Goal: Task Accomplishment & Management: Manage account settings

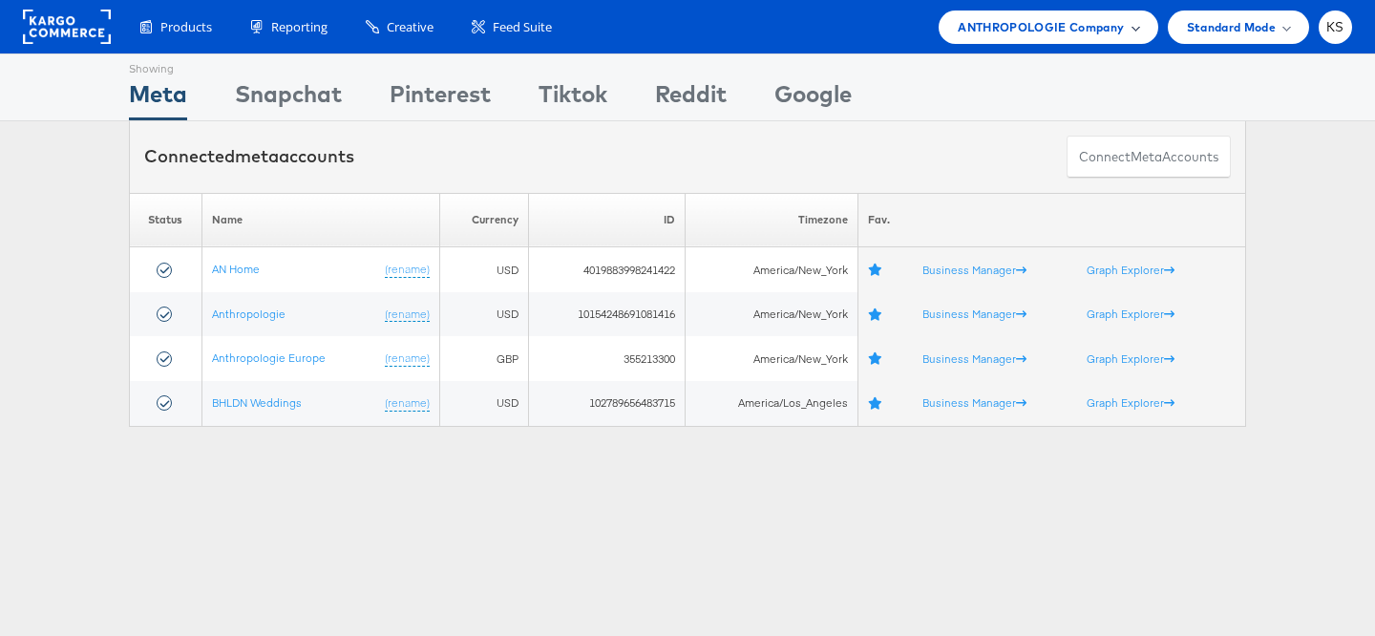
click at [1022, 15] on div "ANTHROPOLOGIE Company" at bounding box center [1048, 27] width 219 height 33
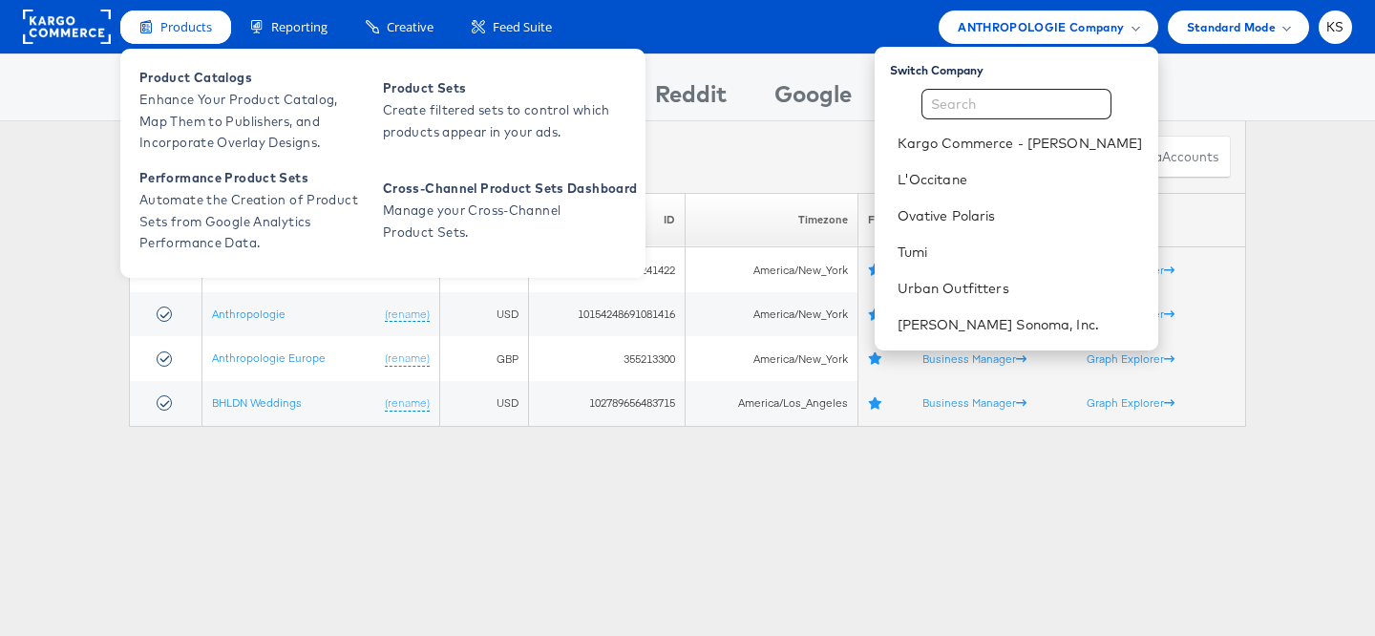
click at [164, 14] on div "Products" at bounding box center [175, 27] width 111 height 33
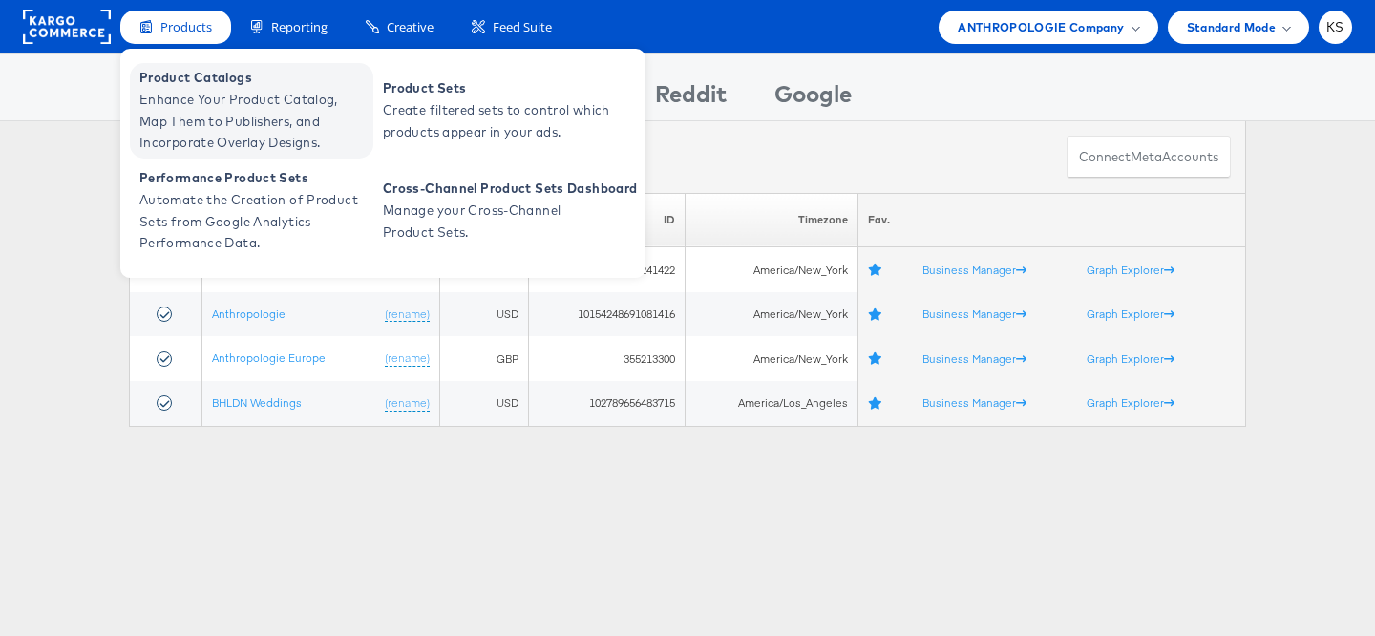
click at [203, 102] on span "Enhance Your Product Catalog, Map Them to Publishers, and Incorporate Overlay D…" at bounding box center [253, 121] width 229 height 65
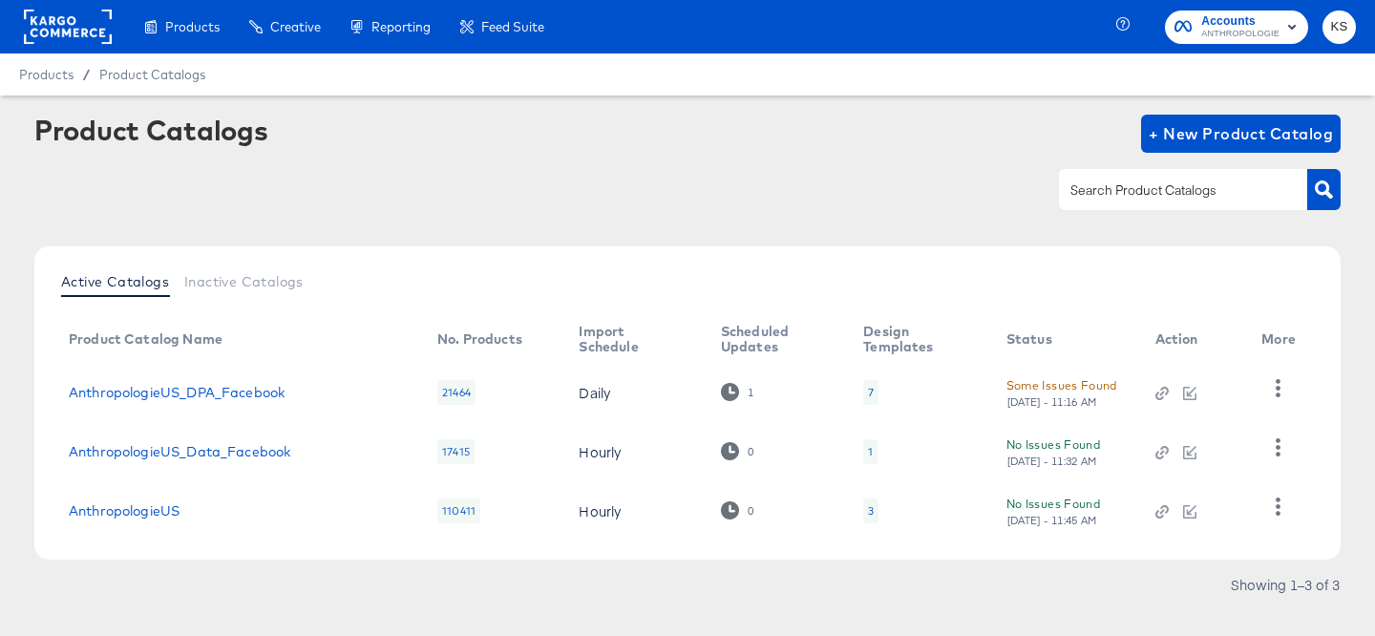
click at [319, 379] on td "AnthropologieUS_DPA_Facebook" at bounding box center [237, 392] width 369 height 59
click at [232, 396] on link "AnthropologieUS_DPA_Facebook" at bounding box center [177, 392] width 216 height 15
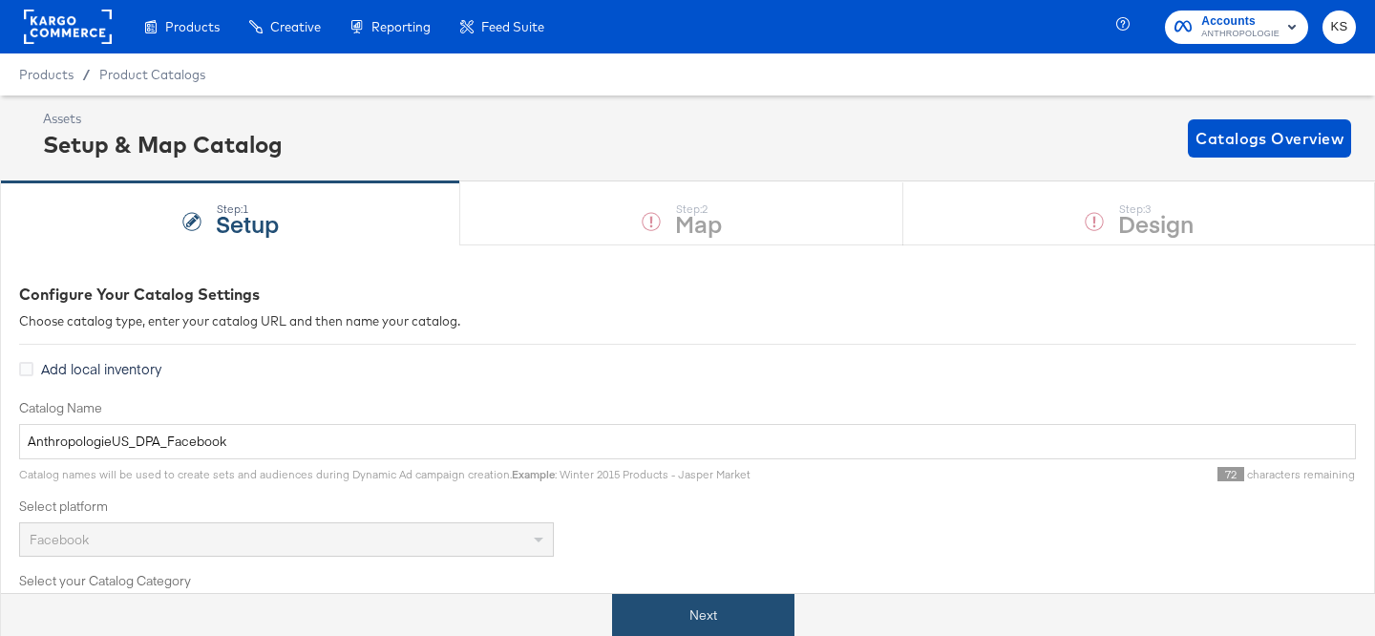
click at [757, 621] on button "Next" at bounding box center [703, 615] width 182 height 43
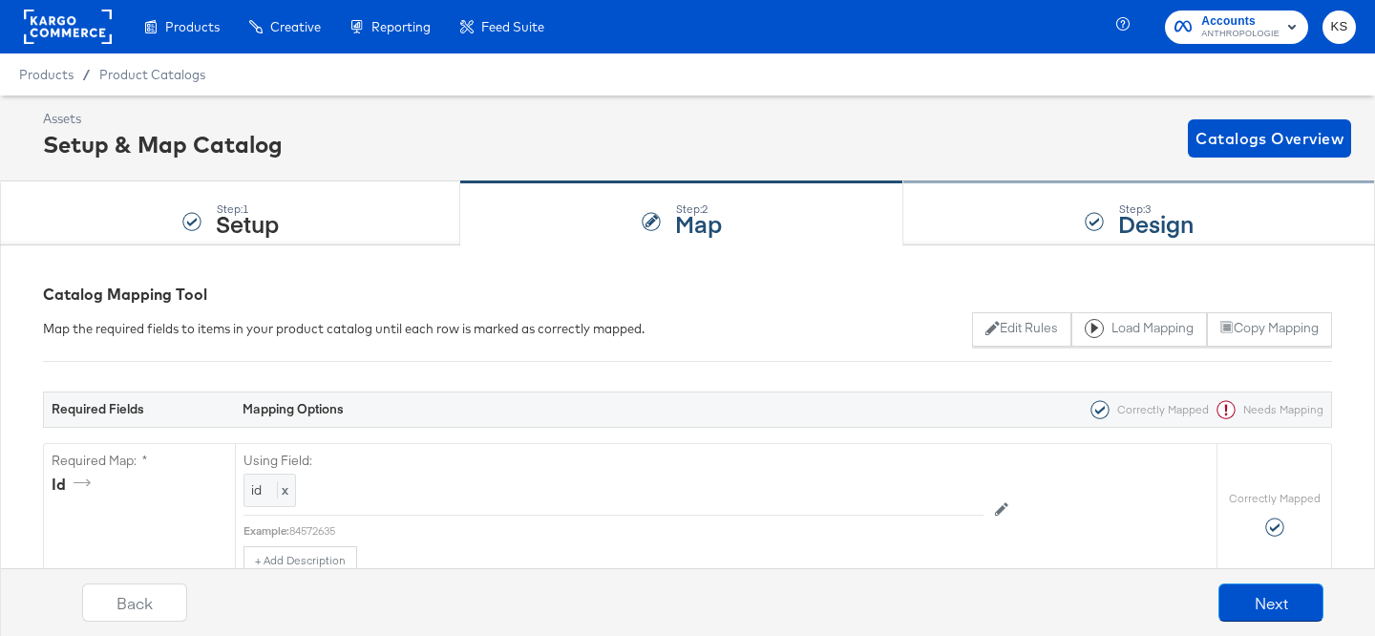
click at [998, 212] on div "Step: 3 Design" at bounding box center [1139, 213] width 472 height 63
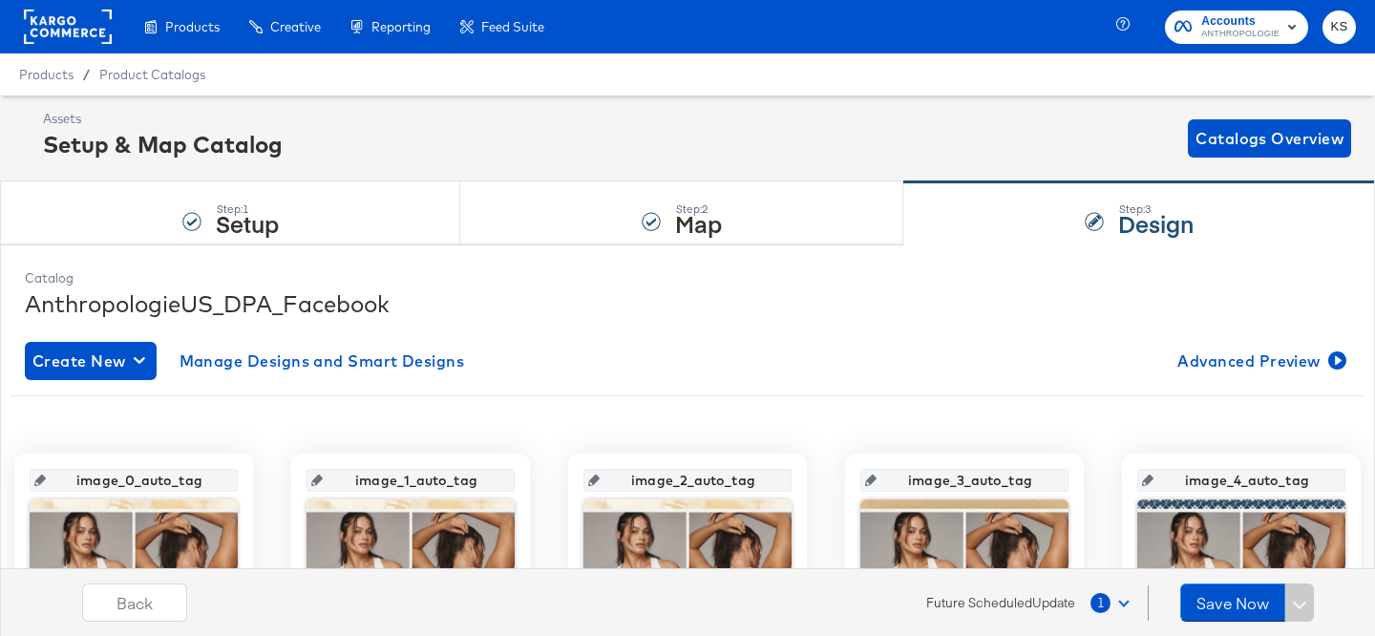
click at [1206, 32] on span "ANTHROPOLOGIE" at bounding box center [1240, 34] width 78 height 15
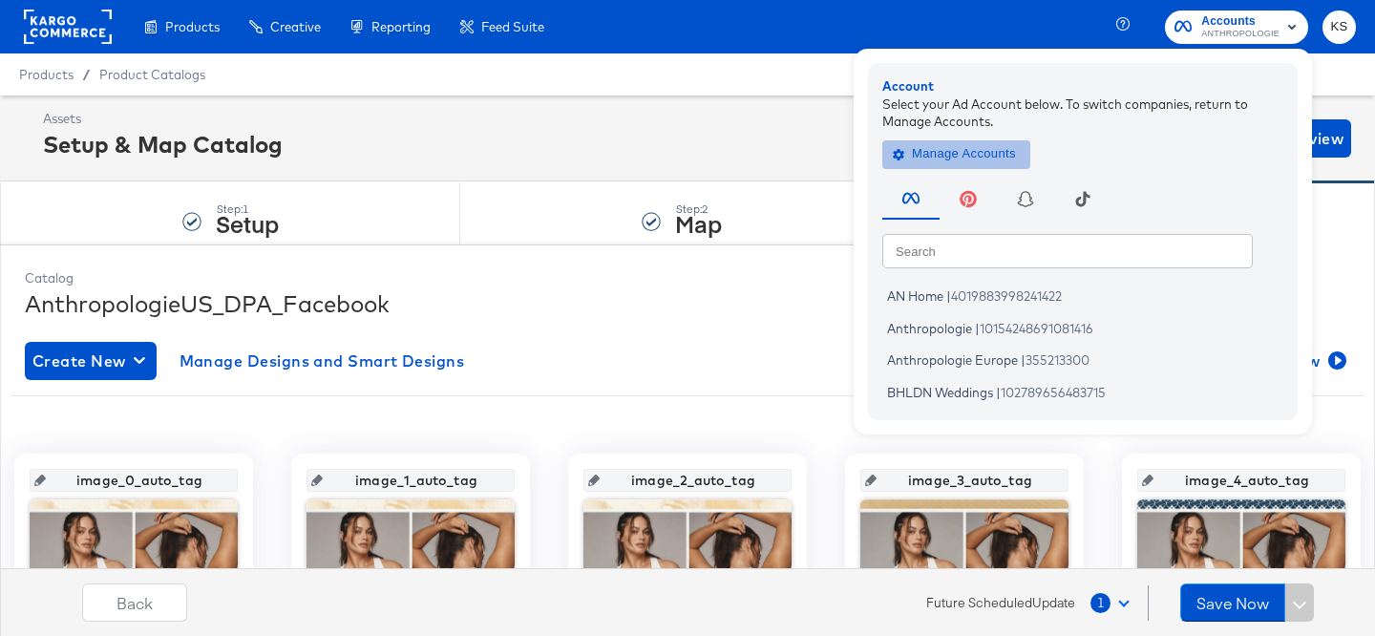
click at [976, 159] on span "Manage Accounts" at bounding box center [956, 154] width 119 height 22
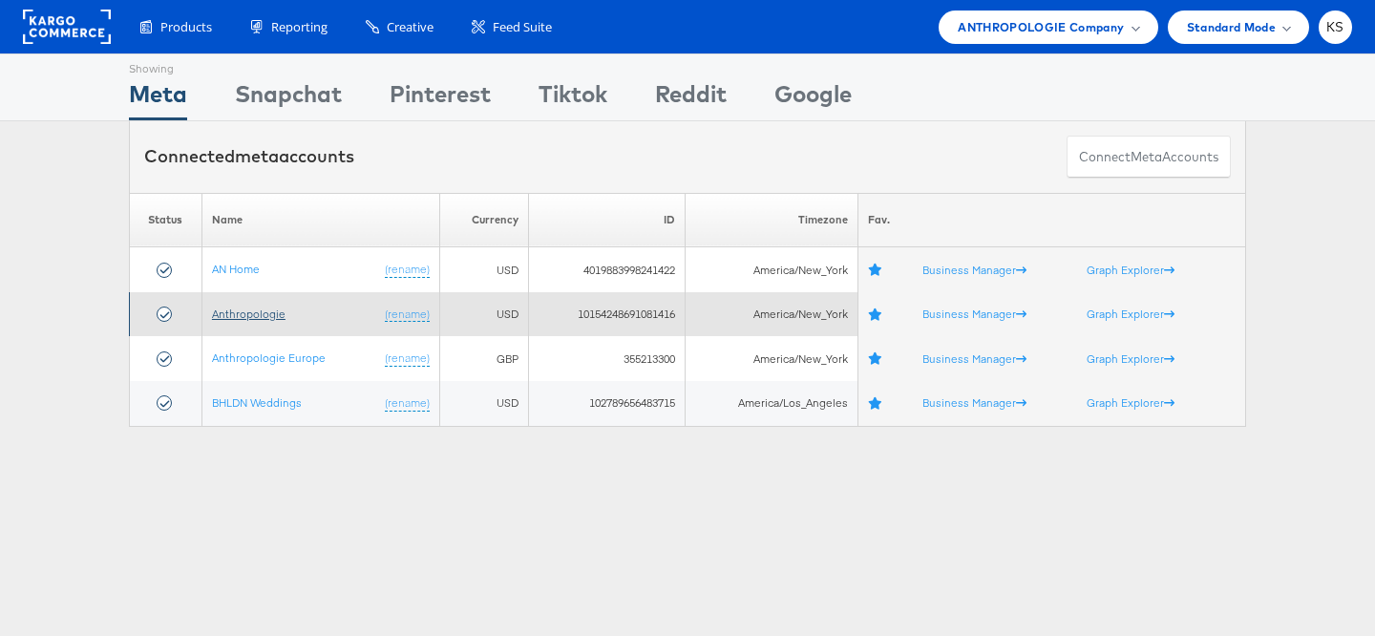
click at [263, 307] on link "Anthropologie" at bounding box center [249, 314] width 74 height 14
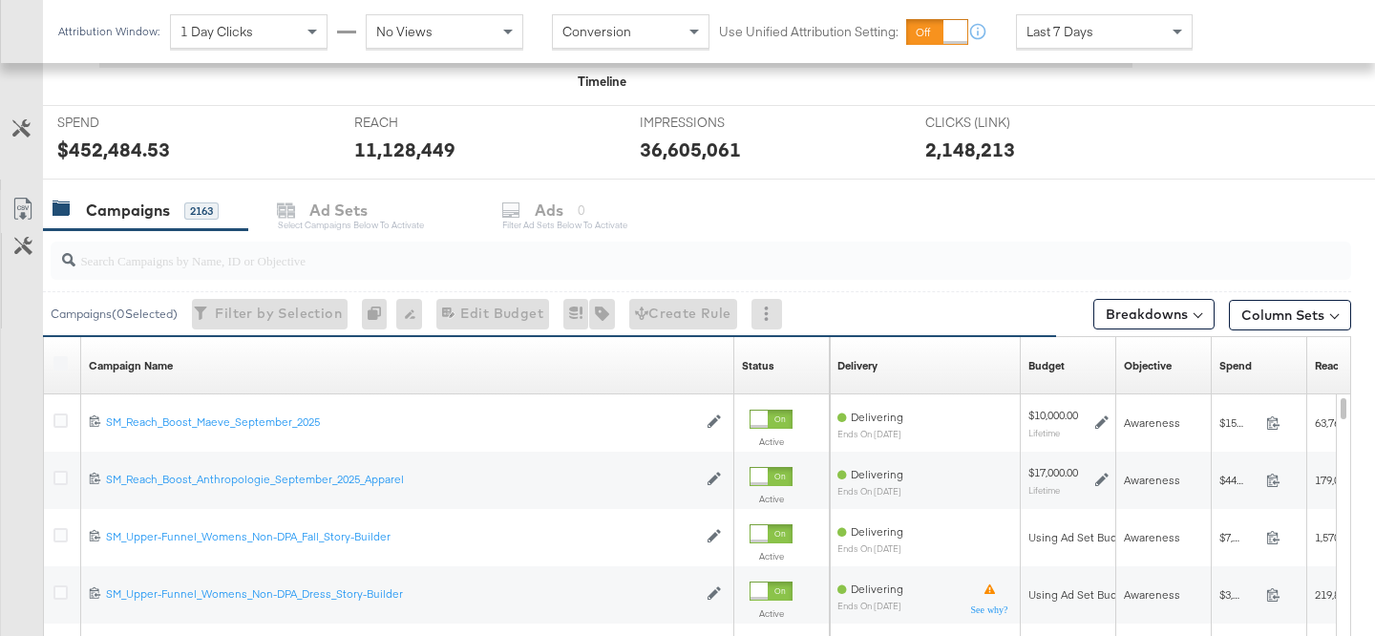
scroll to position [599, 0]
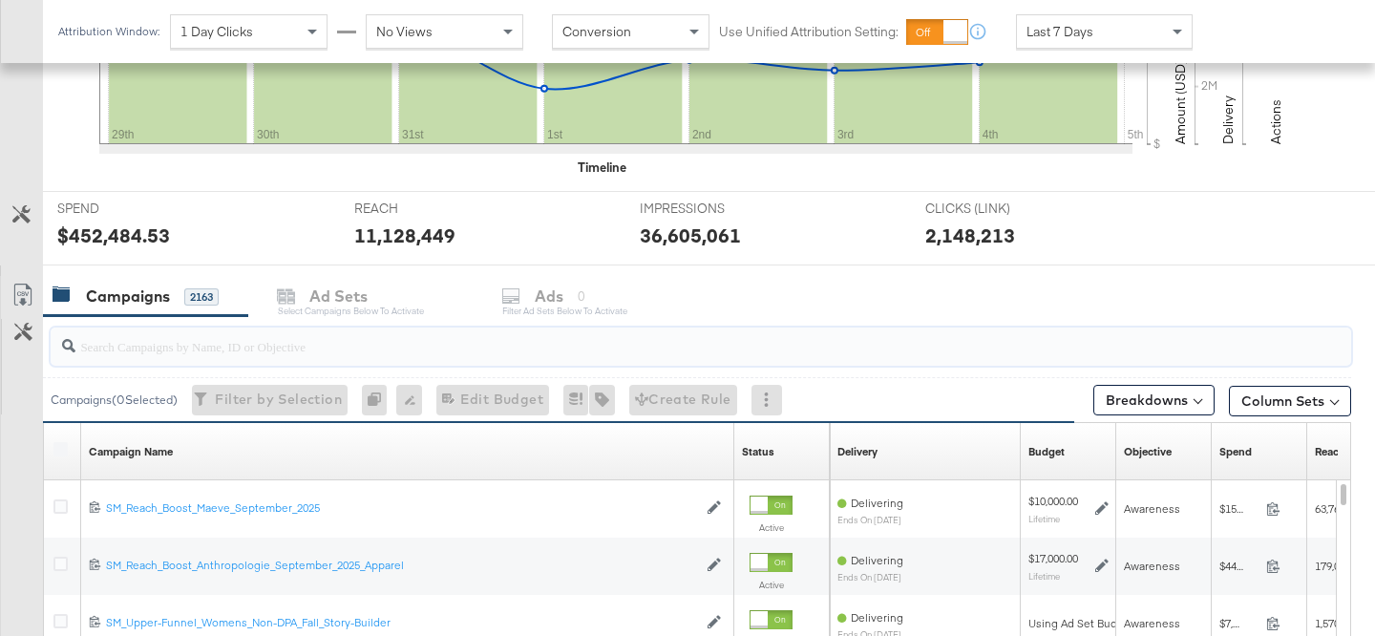
click at [224, 347] on input "search" at bounding box center [655, 338] width 1160 height 37
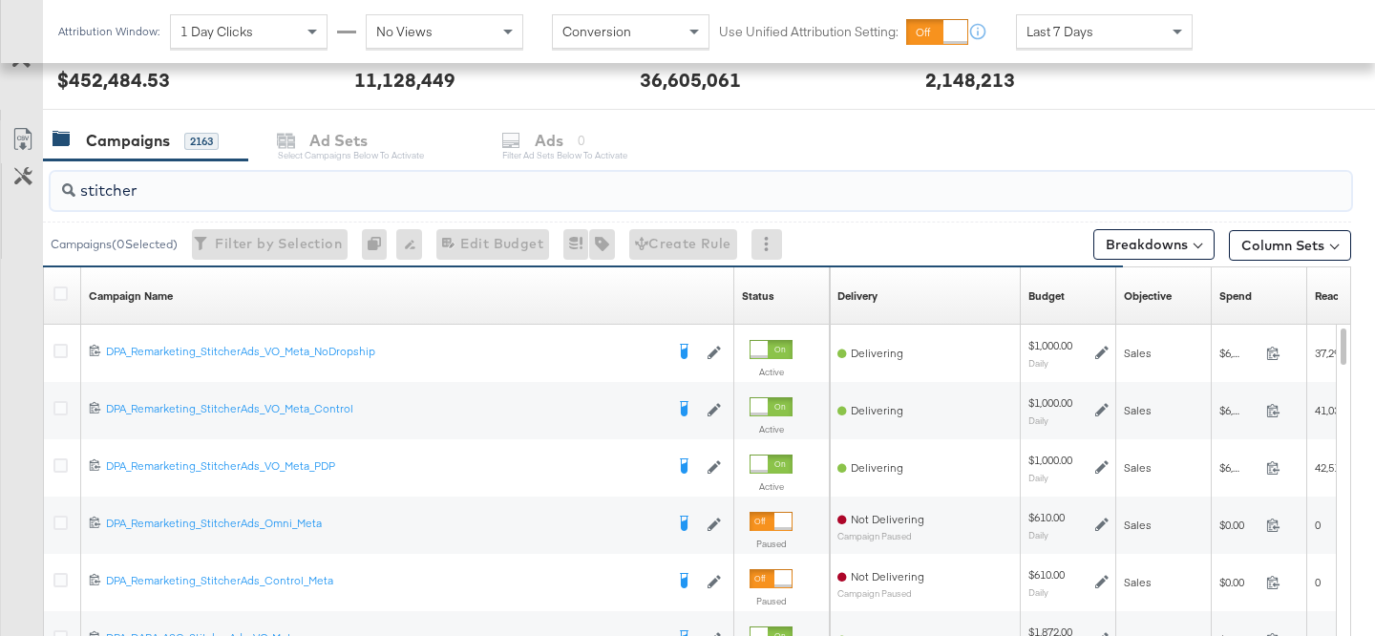
scroll to position [759, 0]
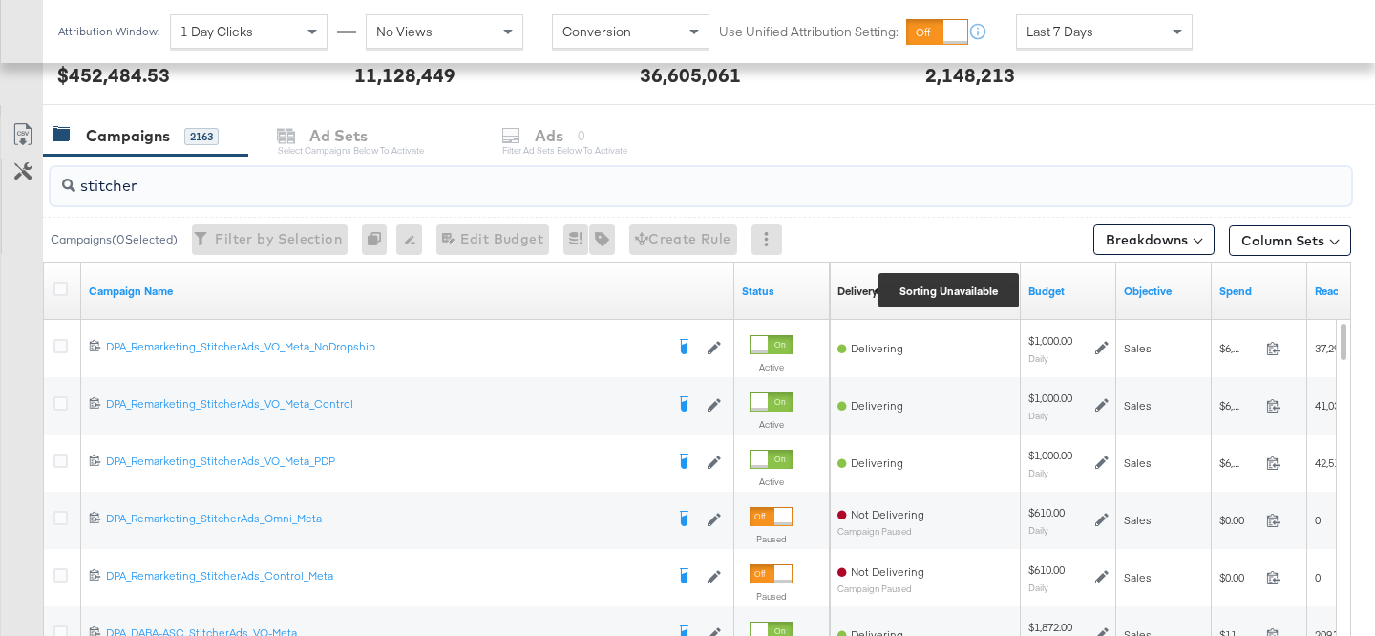
type input "stitcher"
click at [867, 289] on div "Delivery" at bounding box center [858, 291] width 40 height 15
click at [761, 290] on link "Status" at bounding box center [782, 291] width 80 height 15
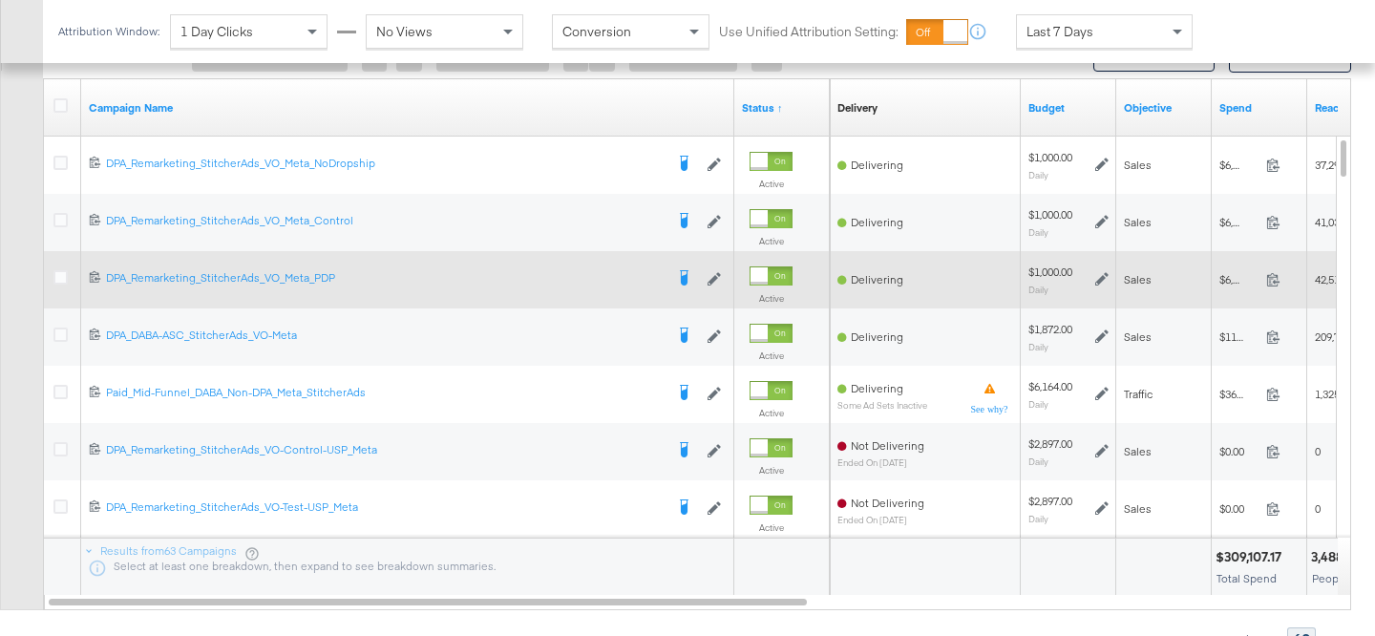
scroll to position [883, 0]
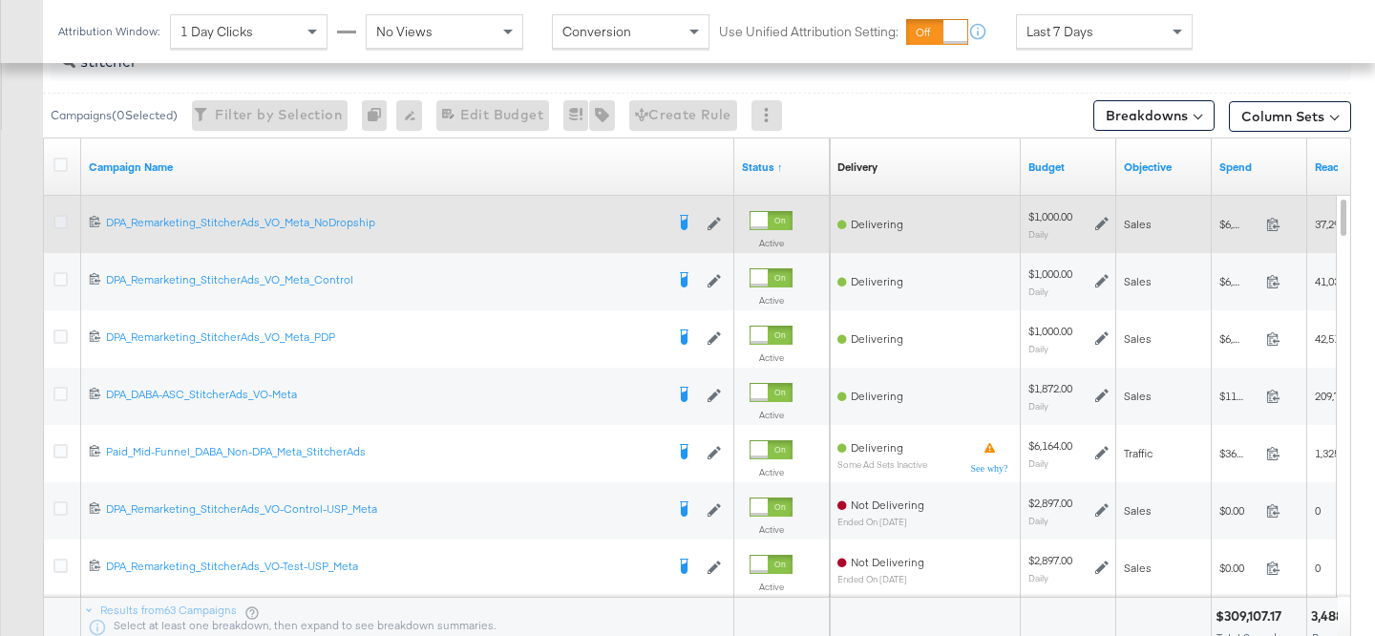
click at [62, 220] on icon at bounding box center [60, 222] width 14 height 14
click at [0, 0] on input "checkbox" at bounding box center [0, 0] width 0 height 0
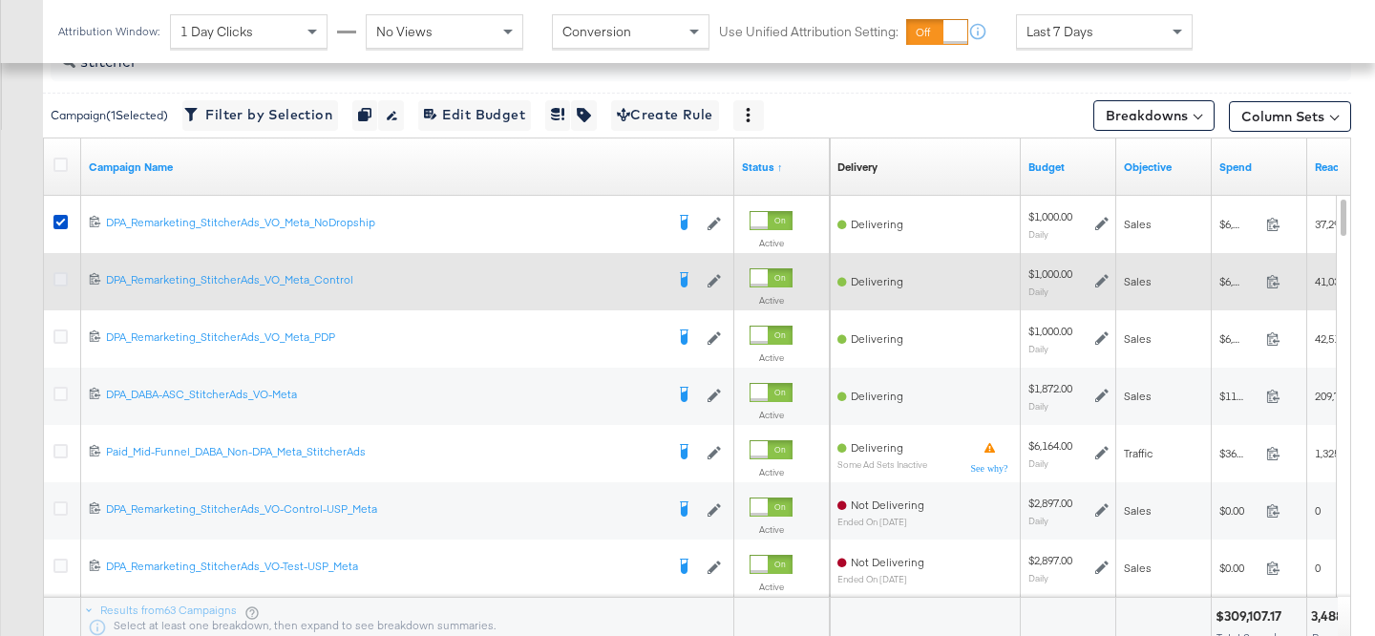
click at [62, 280] on icon at bounding box center [60, 279] width 14 height 14
click at [0, 0] on input "checkbox" at bounding box center [0, 0] width 0 height 0
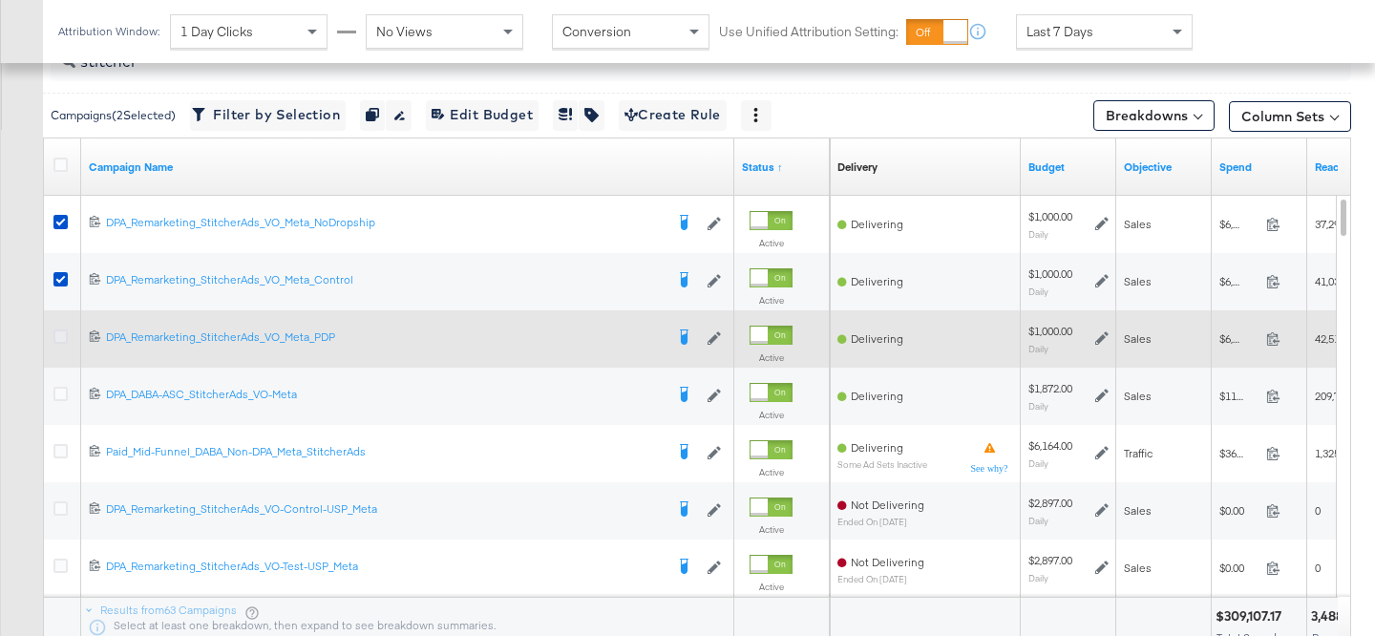
click at [61, 340] on icon at bounding box center [60, 336] width 14 height 14
click at [0, 0] on input "checkbox" at bounding box center [0, 0] width 0 height 0
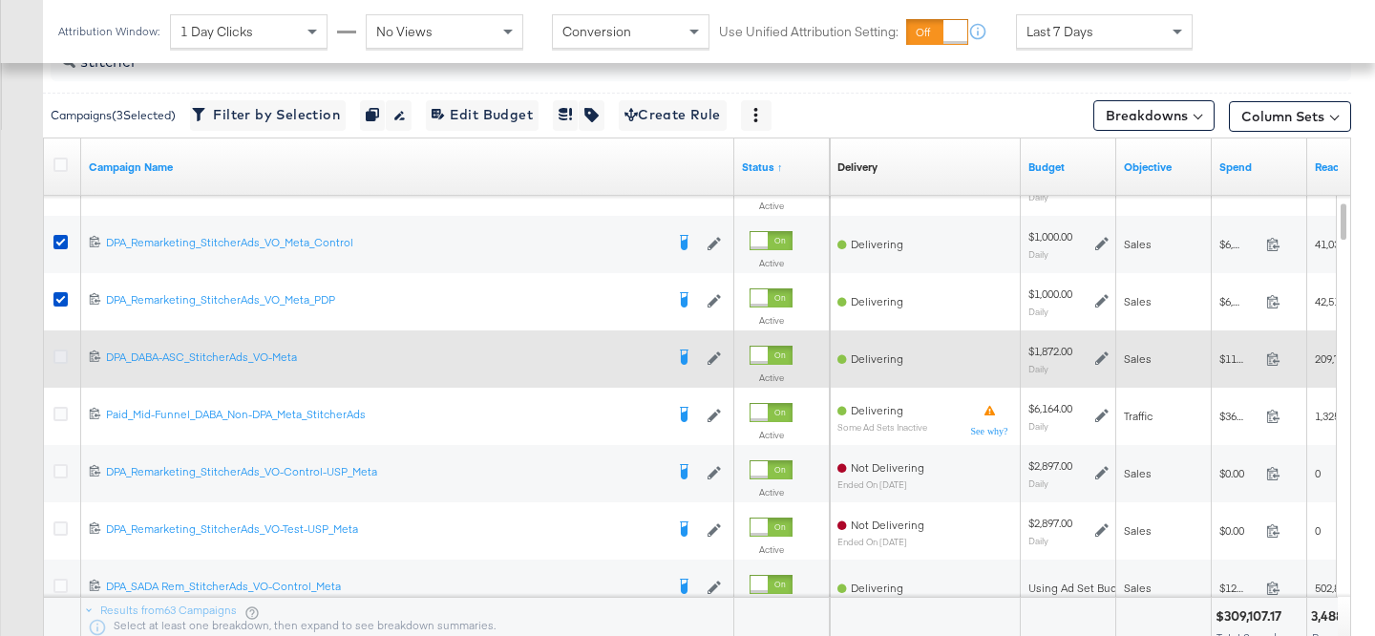
click at [61, 353] on icon at bounding box center [60, 357] width 14 height 14
click at [0, 0] on input "checkbox" at bounding box center [0, 0] width 0 height 0
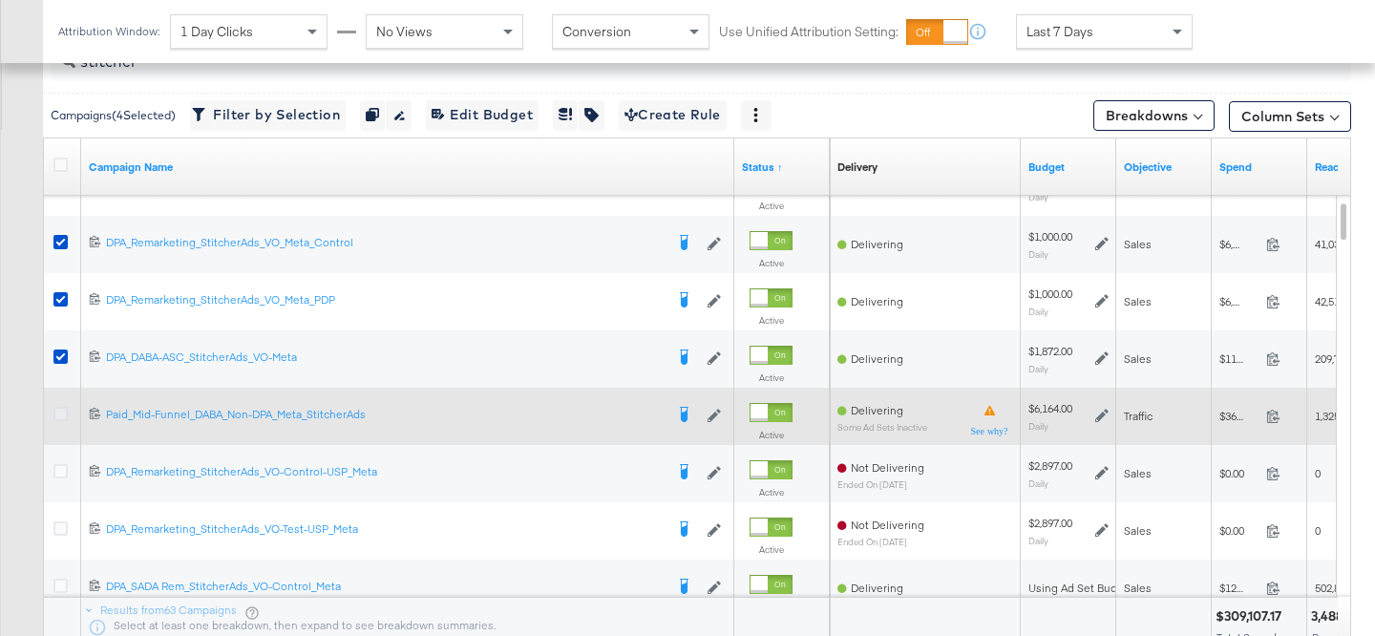
click at [60, 415] on icon at bounding box center [60, 414] width 14 height 14
click at [0, 0] on input "checkbox" at bounding box center [0, 0] width 0 height 0
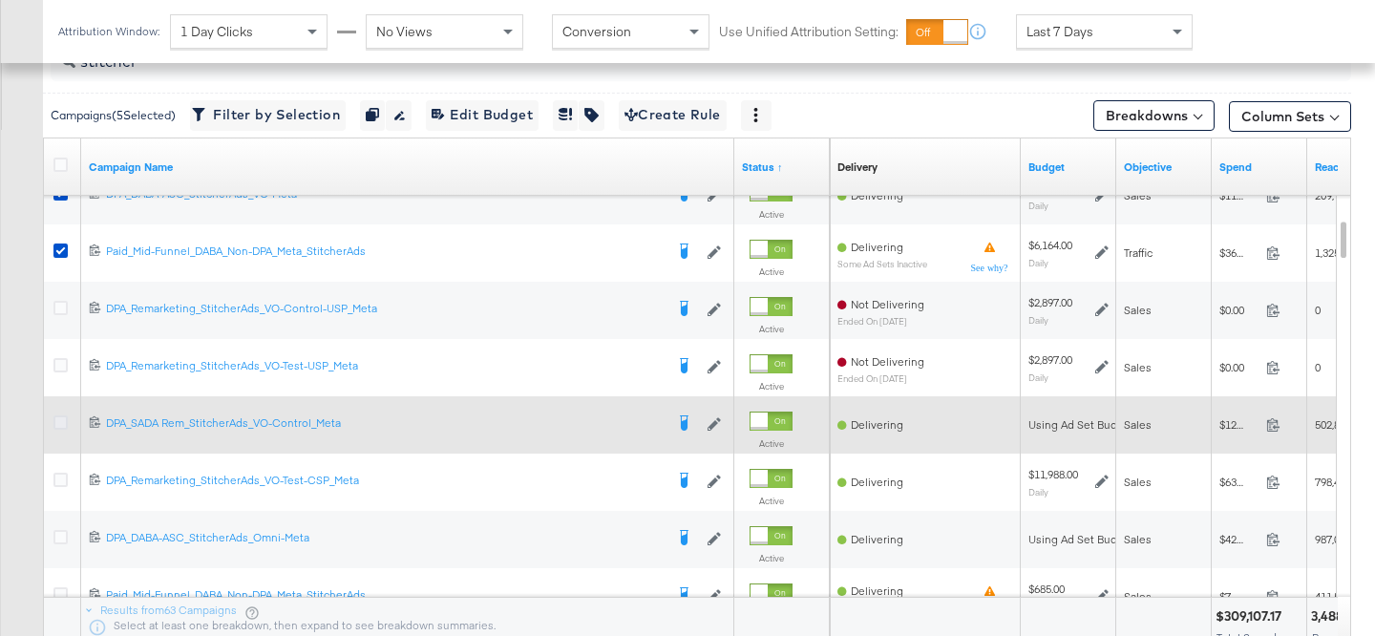
click at [62, 419] on icon at bounding box center [60, 422] width 14 height 14
click at [0, 0] on input "checkbox" at bounding box center [0, 0] width 0 height 0
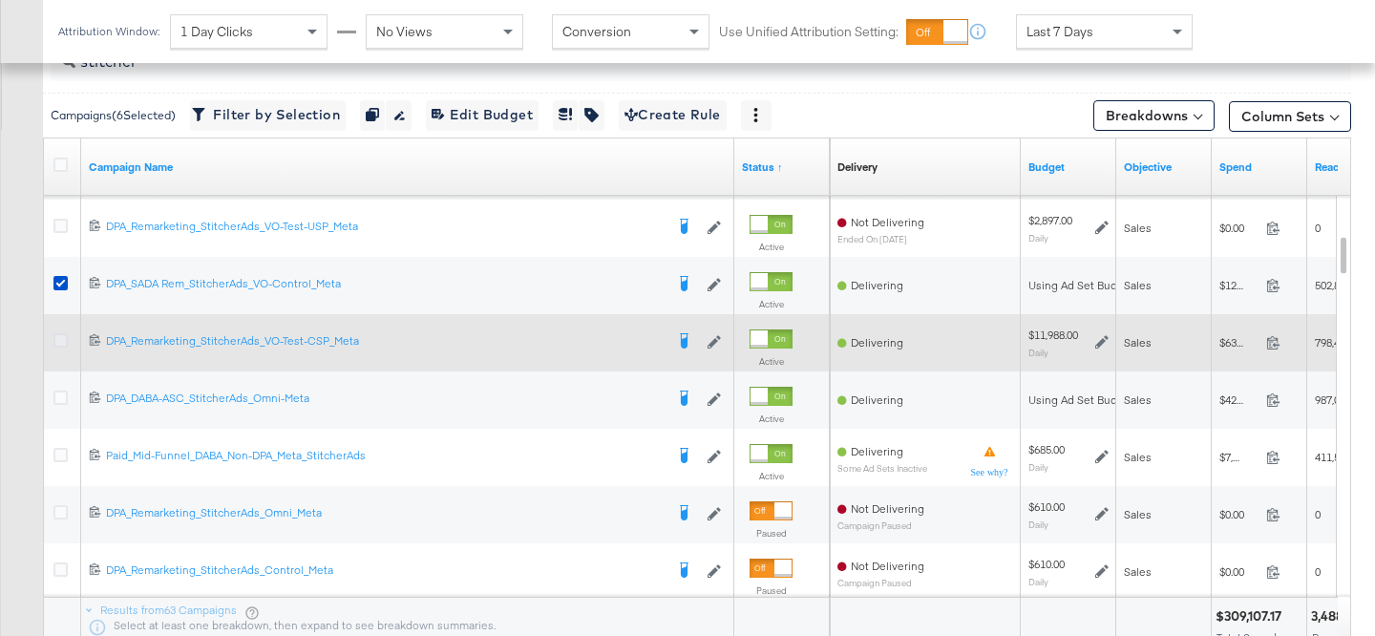
click at [61, 343] on icon at bounding box center [60, 340] width 14 height 14
click at [0, 0] on input "checkbox" at bounding box center [0, 0] width 0 height 0
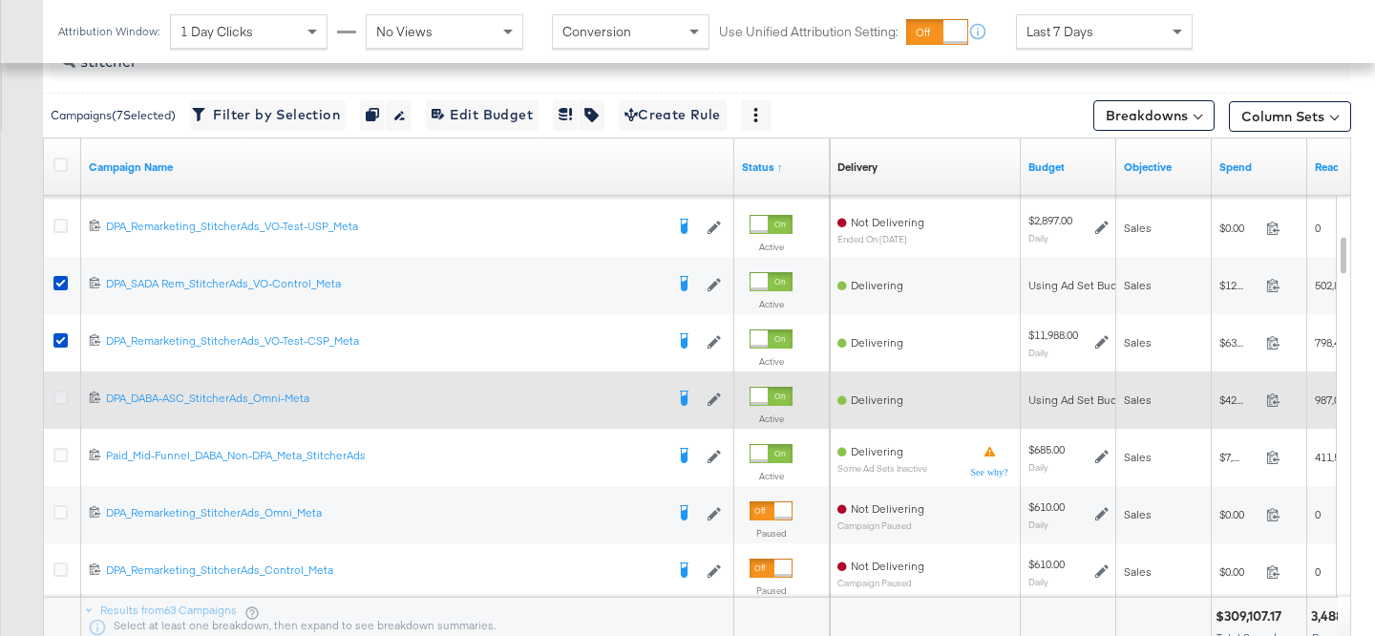
click at [61, 399] on icon at bounding box center [60, 398] width 14 height 14
click at [0, 0] on input "checkbox" at bounding box center [0, 0] width 0 height 0
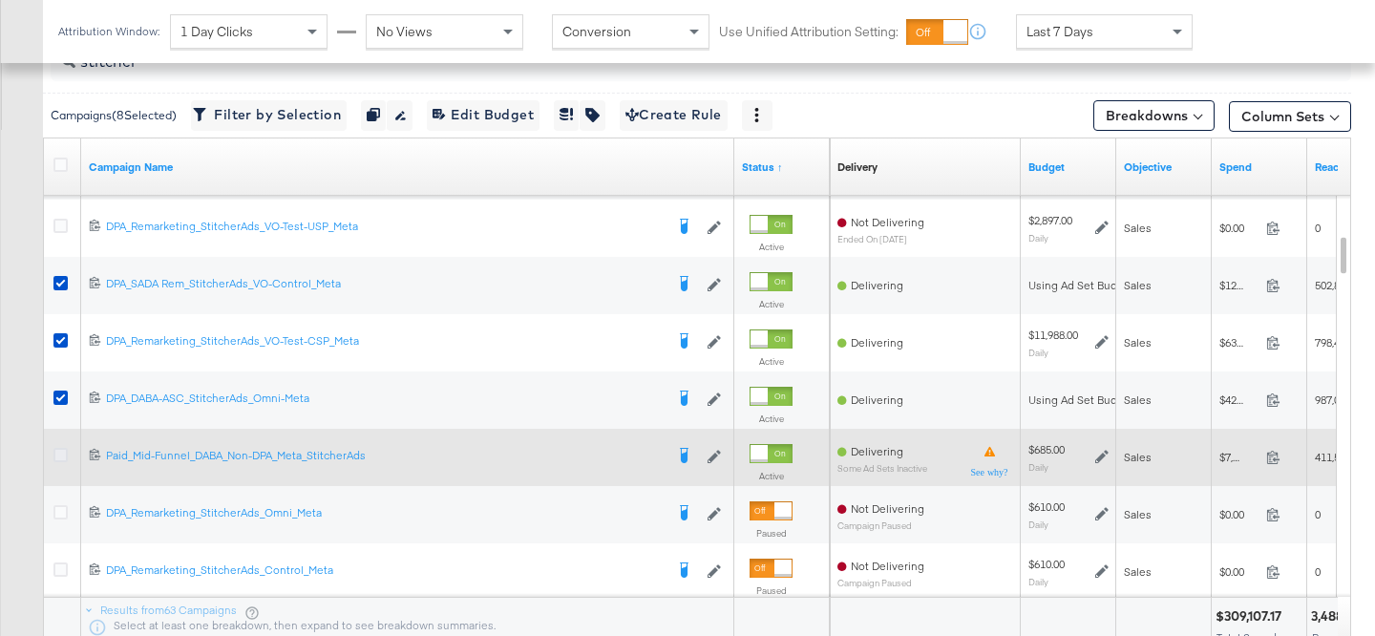
click at [56, 450] on icon at bounding box center [60, 455] width 14 height 14
click at [0, 0] on input "checkbox" at bounding box center [0, 0] width 0 height 0
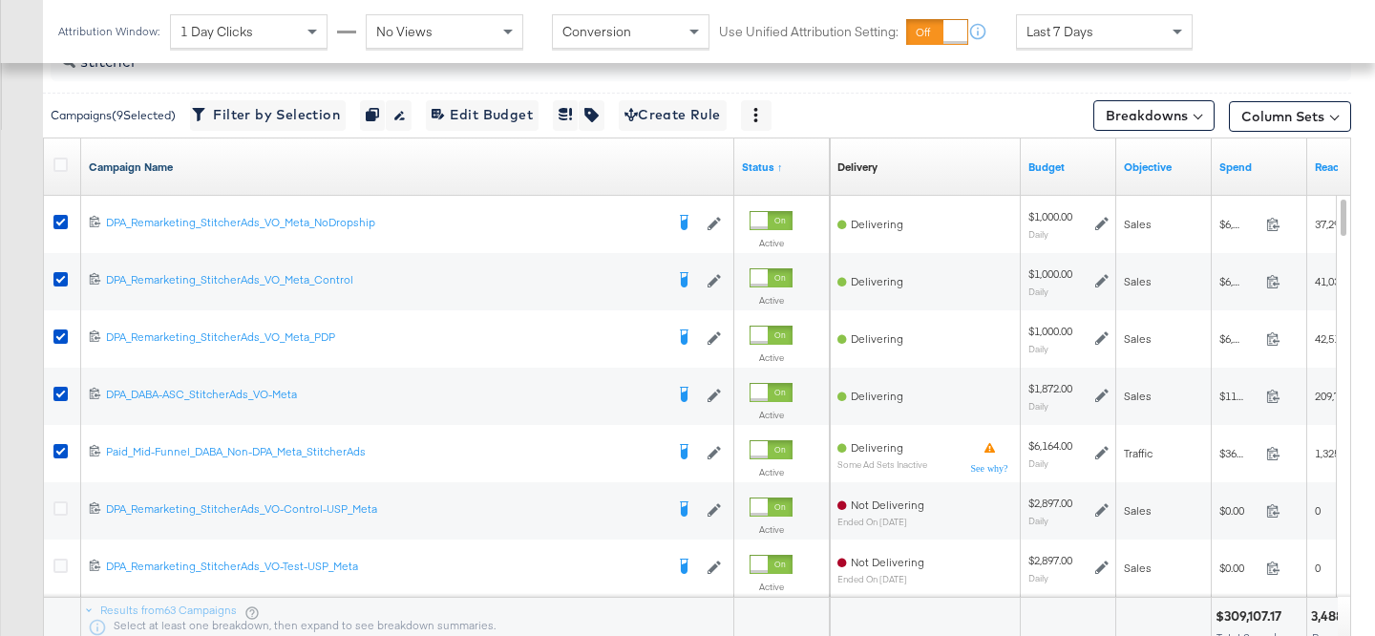
scroll to position [760, 0]
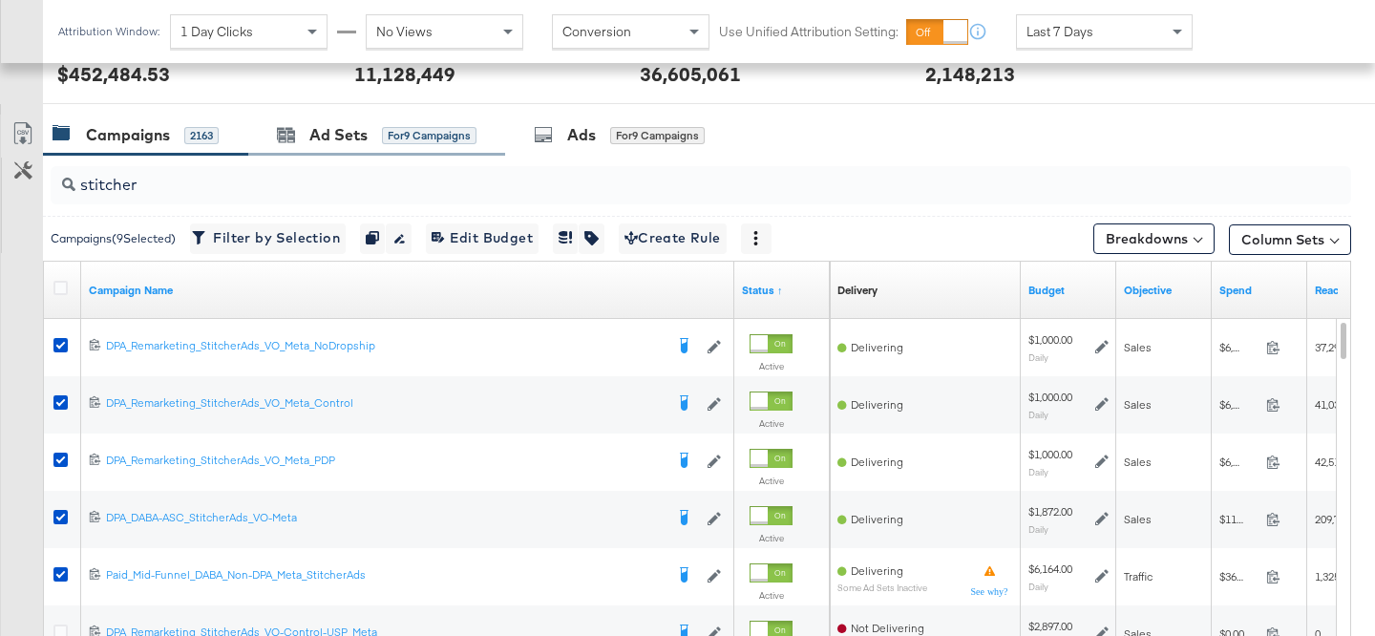
click at [343, 122] on div "Ad Sets for 9 Campaigns" at bounding box center [376, 135] width 257 height 41
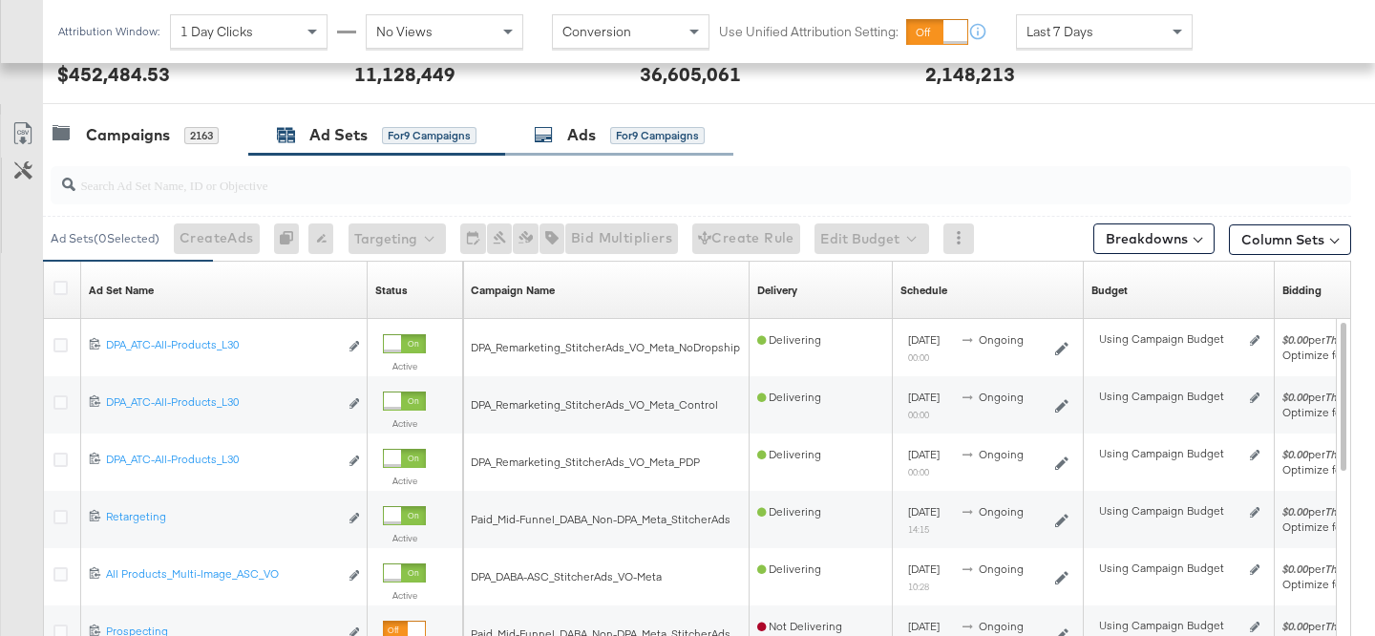
click at [574, 138] on div "Ads" at bounding box center [581, 135] width 29 height 22
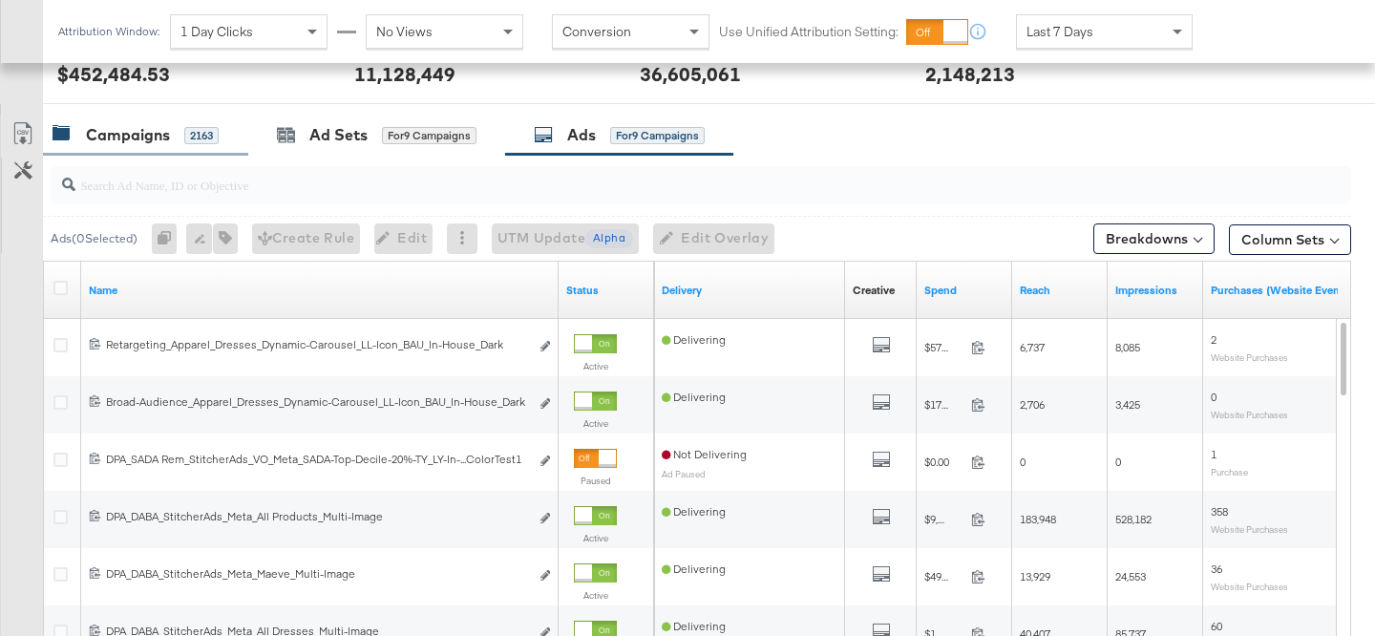
click at [151, 133] on div "Campaigns" at bounding box center [128, 135] width 84 height 22
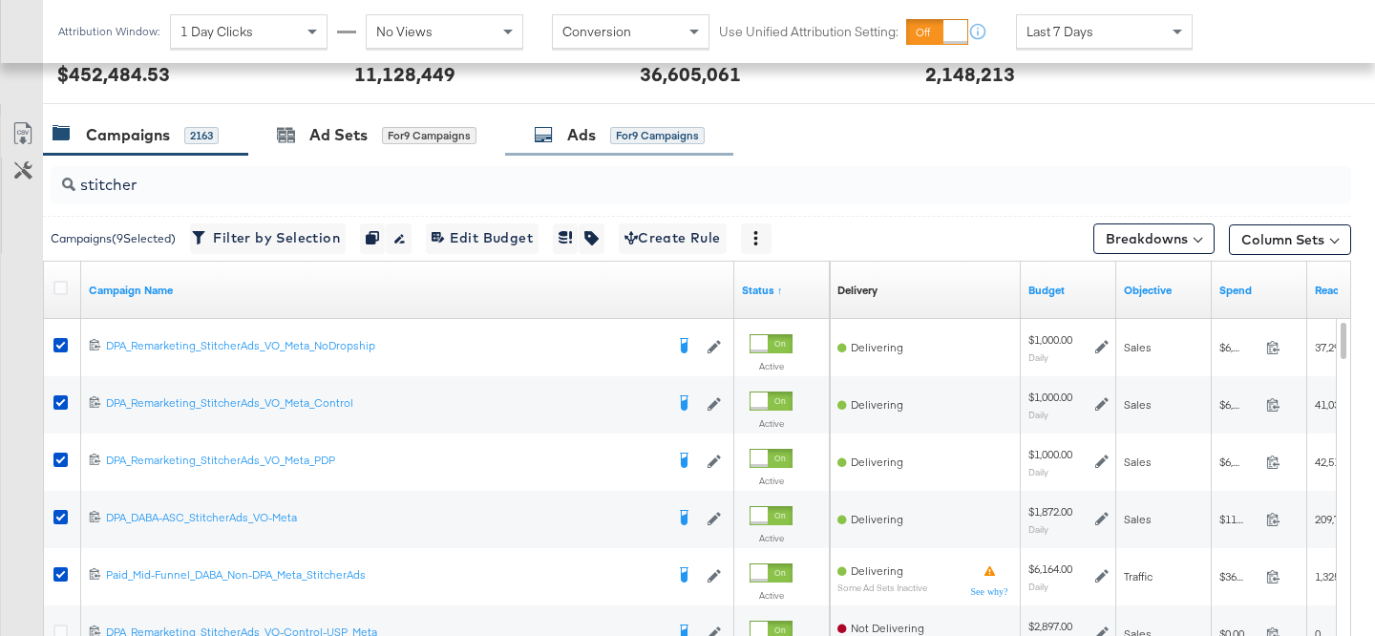
click at [571, 138] on div "Ads" at bounding box center [581, 135] width 29 height 22
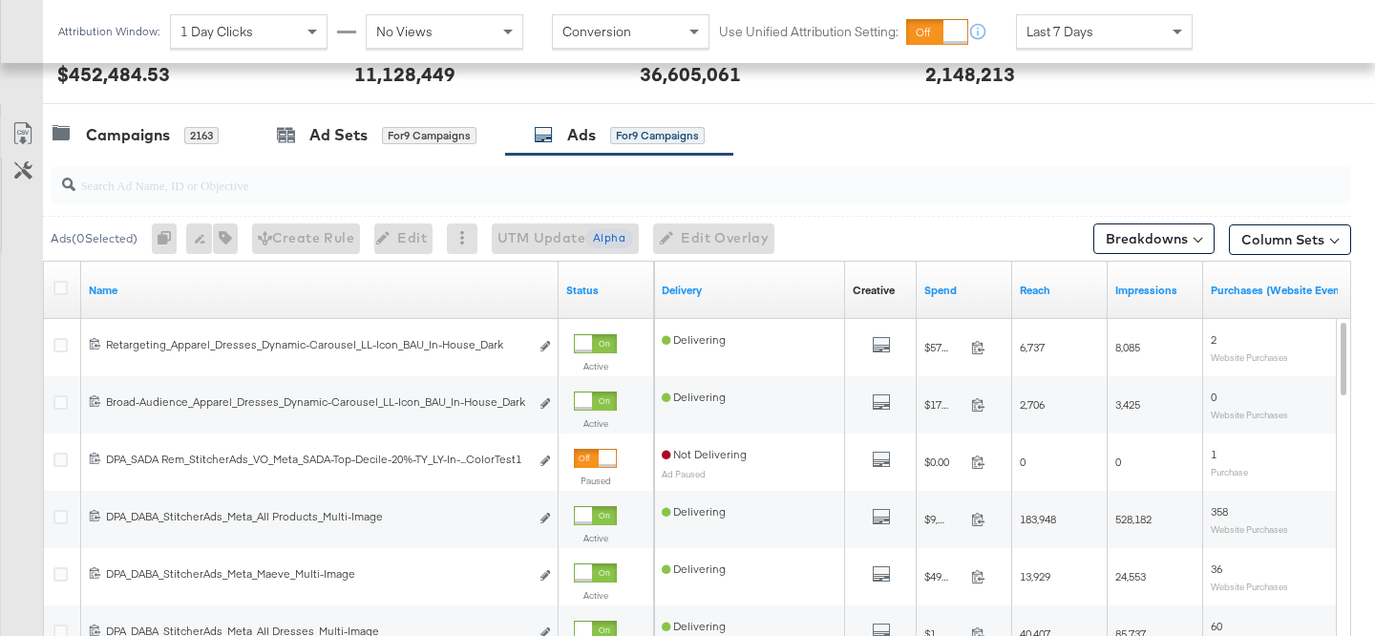
click at [473, 187] on input "search" at bounding box center [655, 177] width 1160 height 37
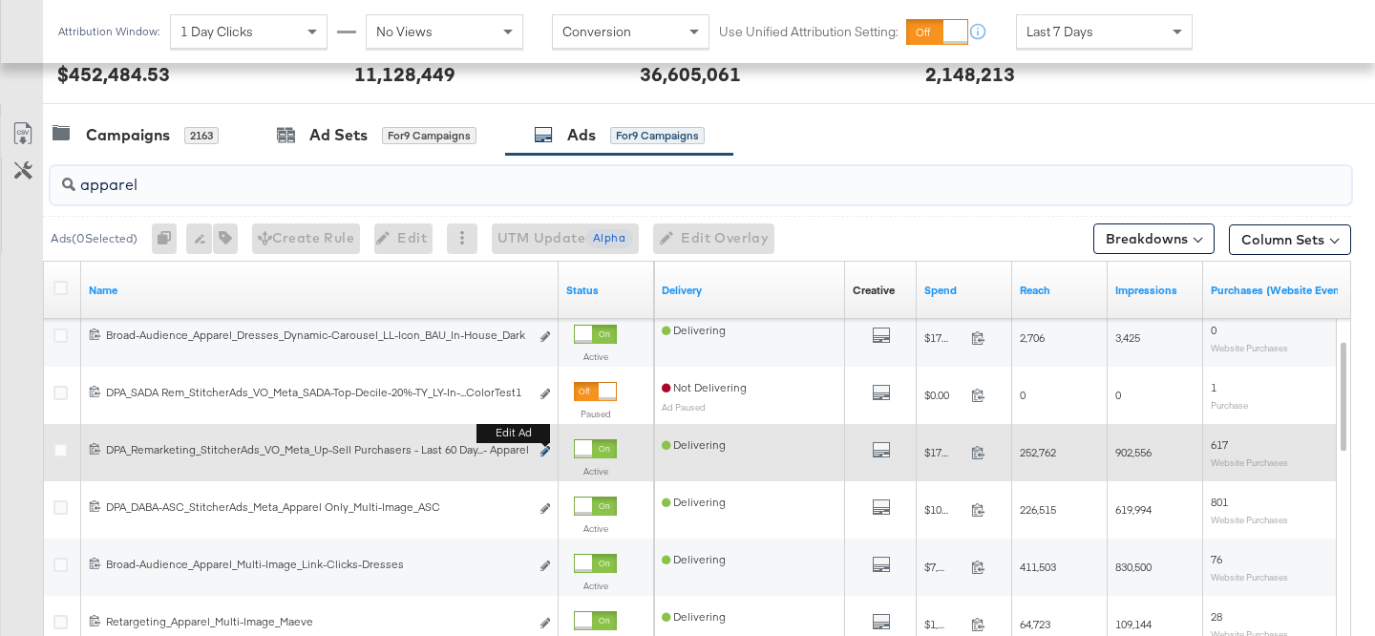
type input "apparel"
click at [544, 449] on icon "link" at bounding box center [546, 451] width 10 height 11
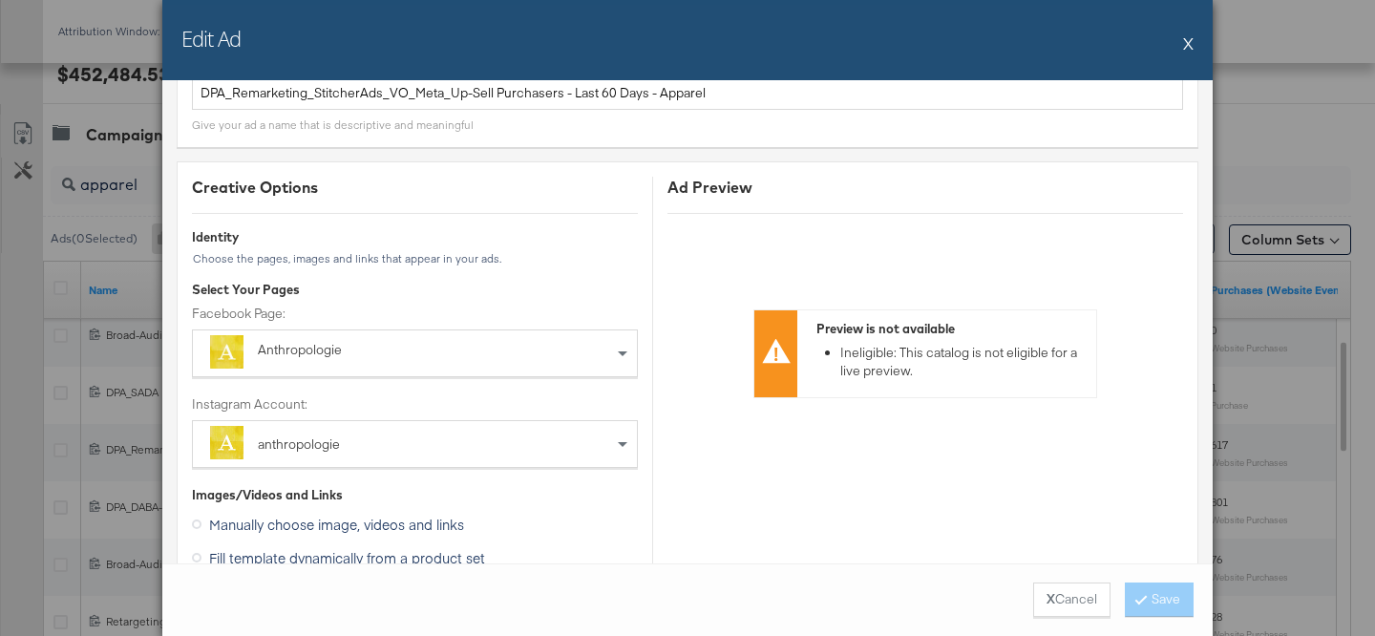
scroll to position [0, 0]
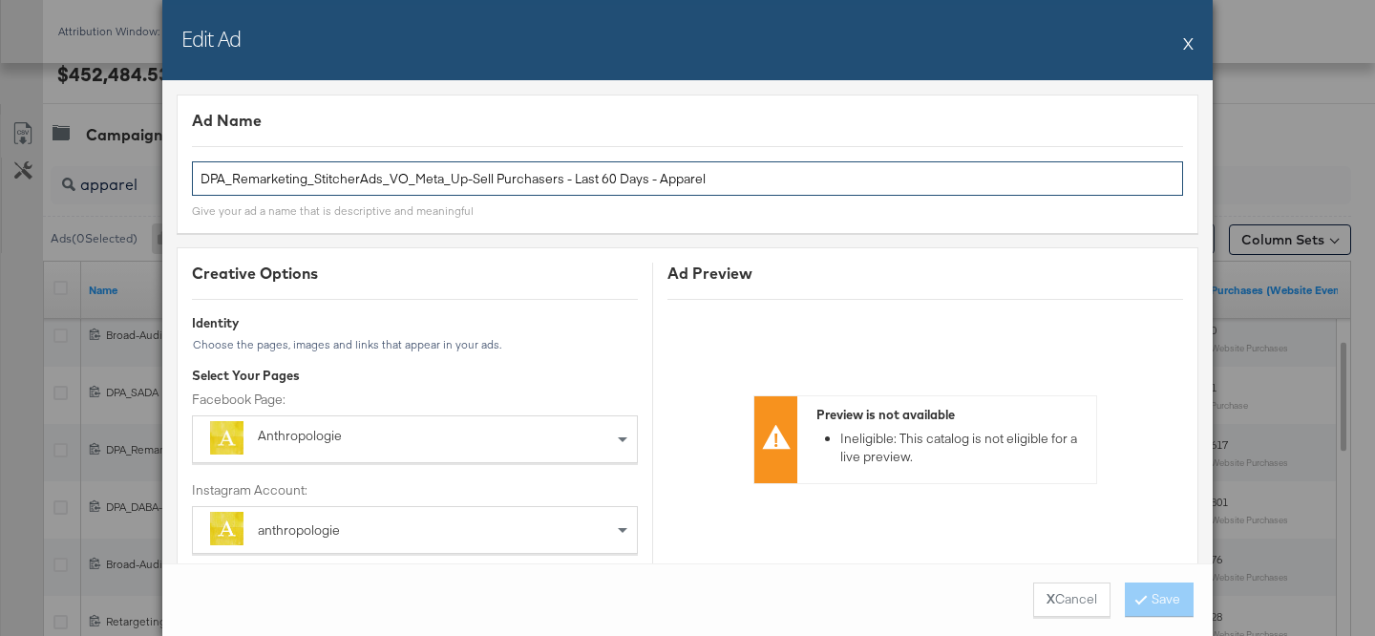
click at [545, 175] on input "DPA_Remarketing_StitcherAds_VO_Meta_Up-Sell Purchasers - Last 60 Days - Apparel" at bounding box center [687, 178] width 991 height 35
click at [544, 175] on input "DPA_Remarketing_StitcherAds_VO_Meta_Up-Sell Purchasers - Last 60 Days - Apparel" at bounding box center [687, 178] width 991 height 35
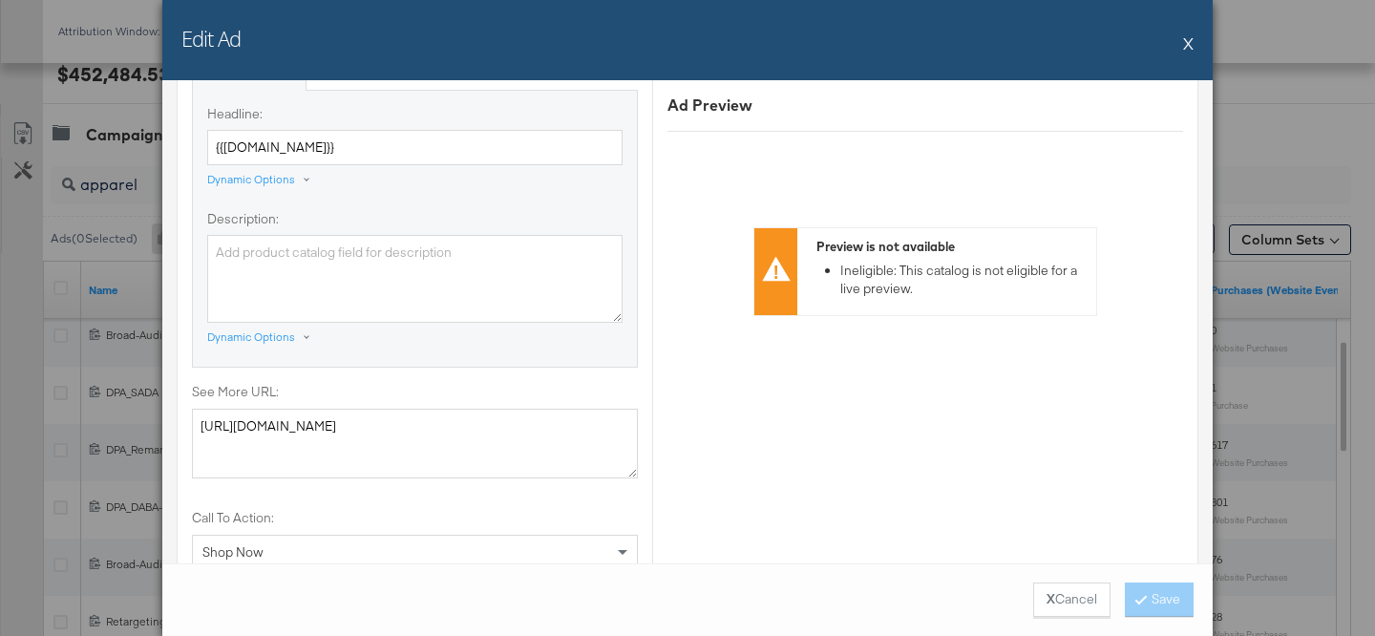
scroll to position [1788, 0]
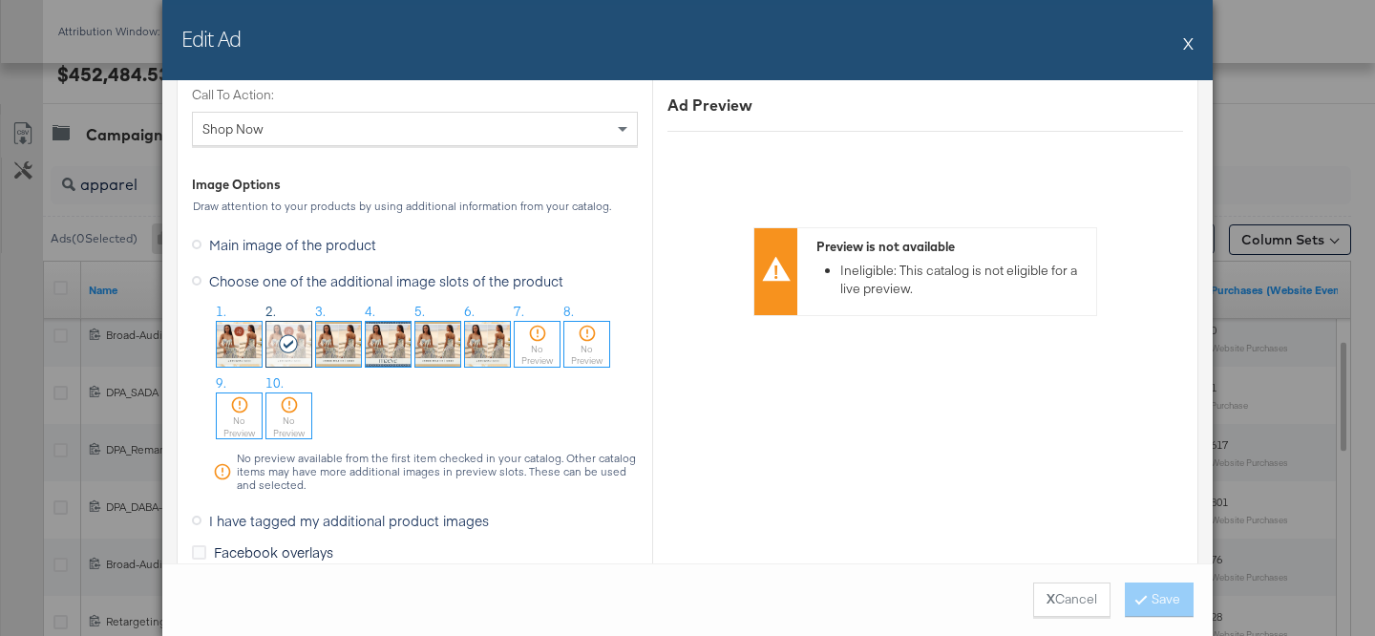
click at [1191, 43] on button "X" at bounding box center [1188, 43] width 11 height 38
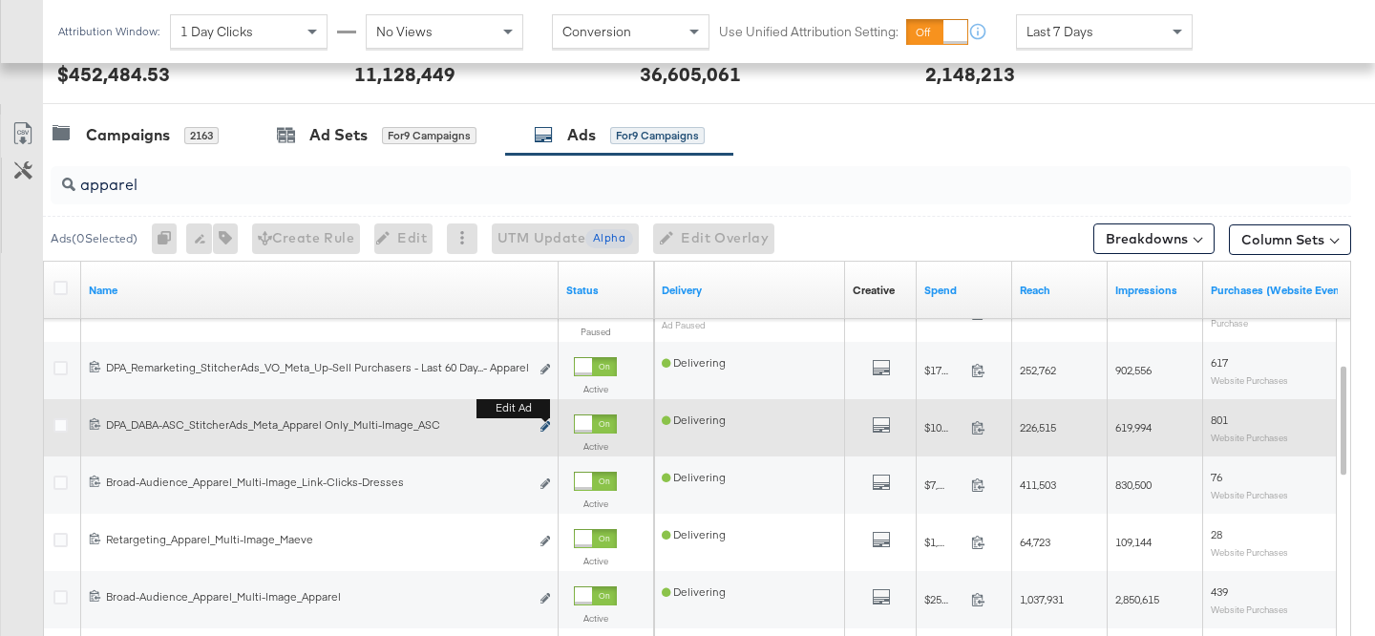
click at [545, 426] on icon "link" at bounding box center [546, 426] width 10 height 11
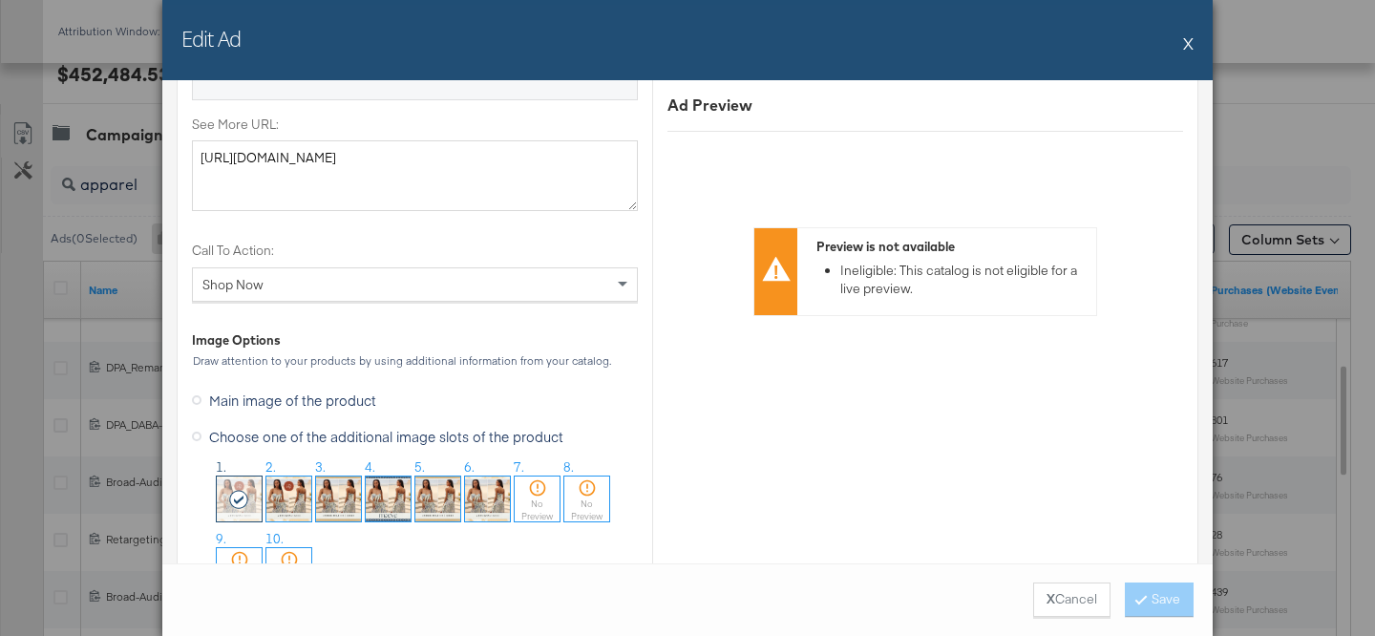
scroll to position [1797, 0]
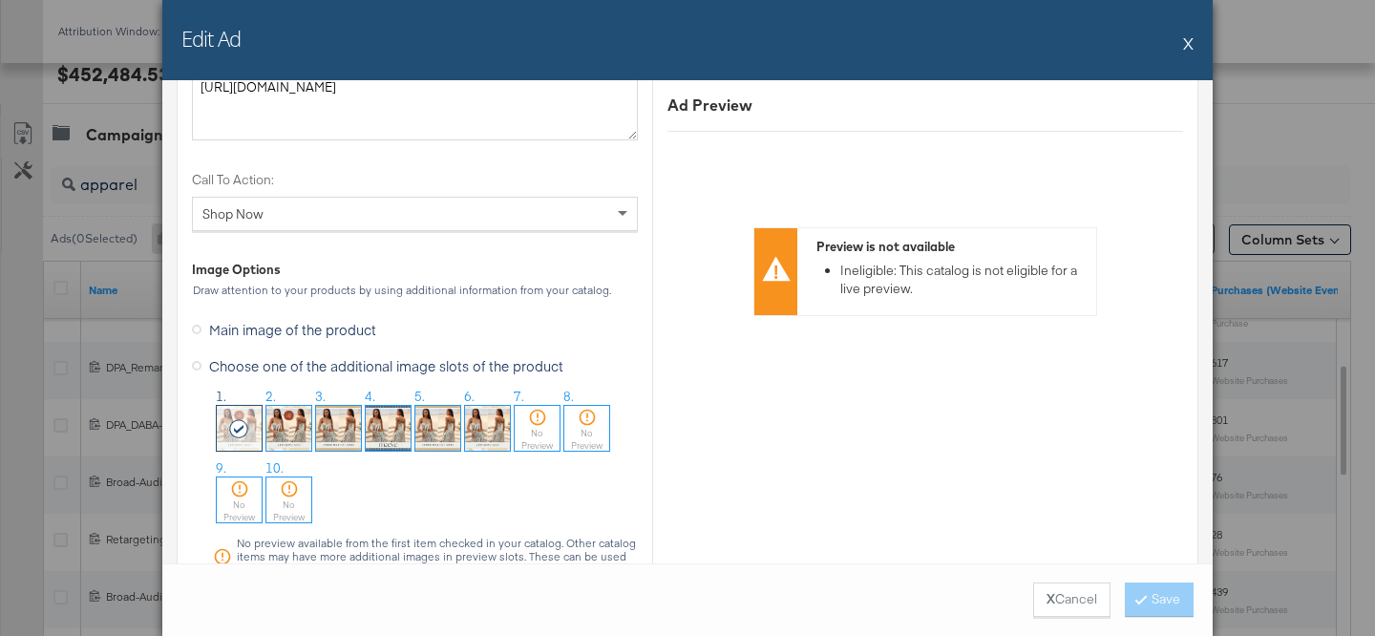
click at [1187, 43] on button "X" at bounding box center [1188, 43] width 11 height 38
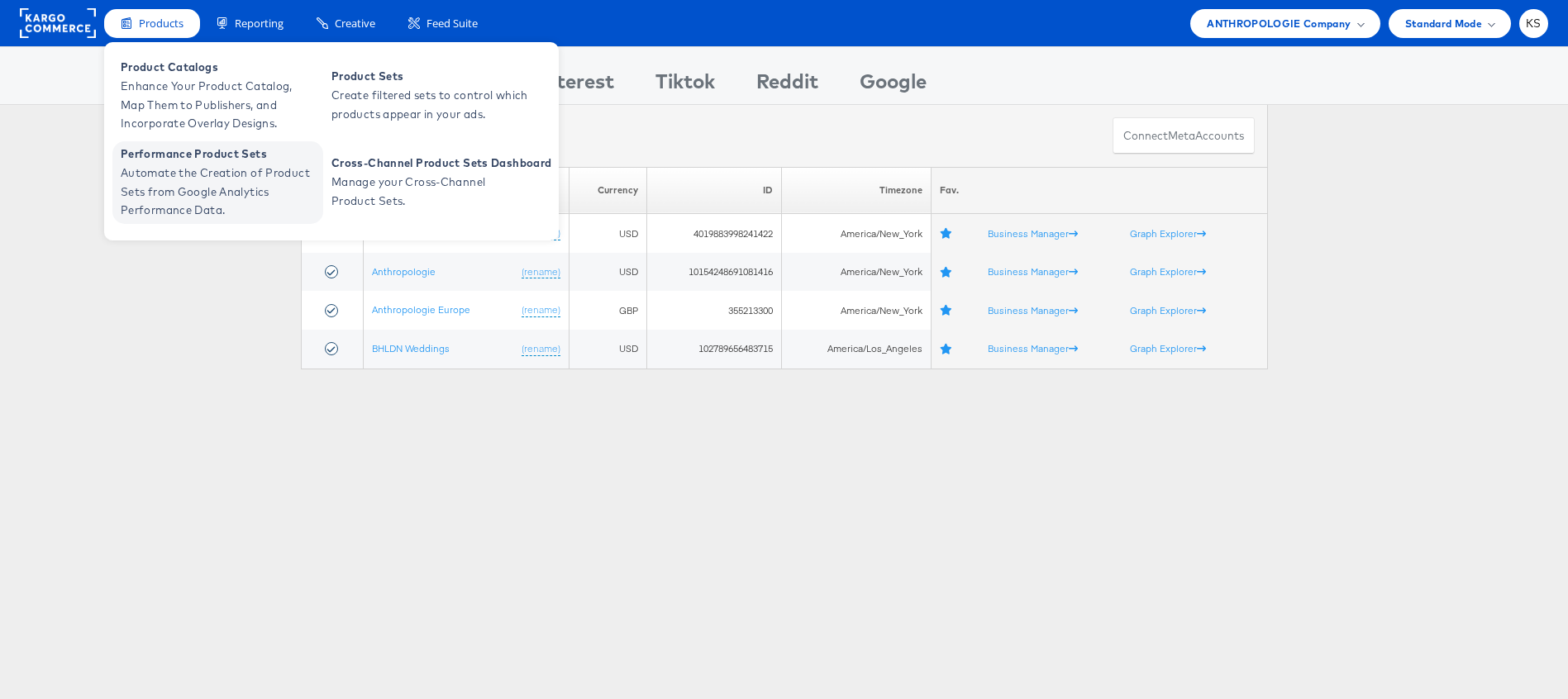
click at [197, 176] on span "Automate the Creation of Product Sets from Google Analytics Performance Data." at bounding box center [219, 191] width 198 height 56
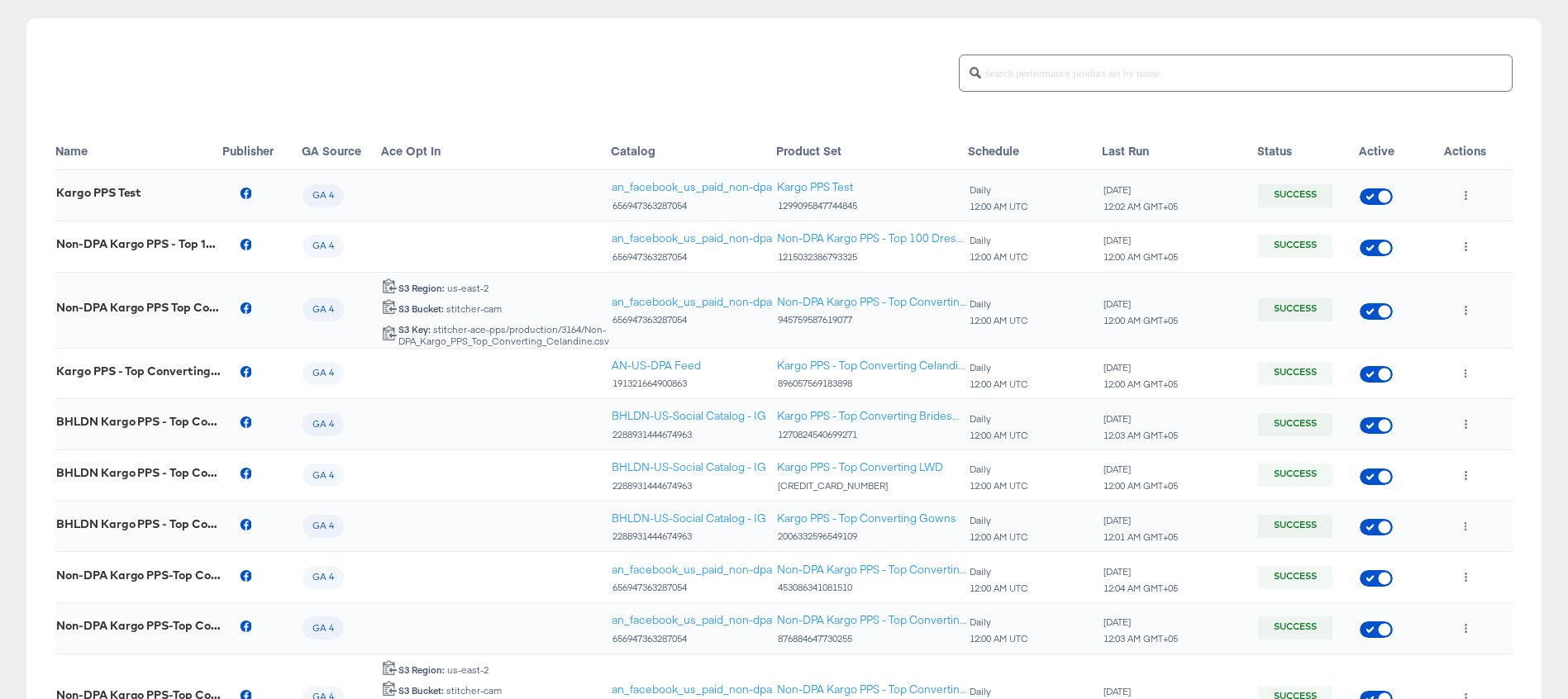
scroll to position [190, 0]
click at [455, 330] on div "S3 Key: stitcher-ace-pps/production/3164/Non-DPA_Kargo_PPS_Top_Converting_Celan…" at bounding box center [503, 334] width 212 height 23
click at [1468, 305] on icon "button" at bounding box center [1466, 309] width 10 height 10
click at [1467, 306] on div at bounding box center [784, 350] width 1568 height 699
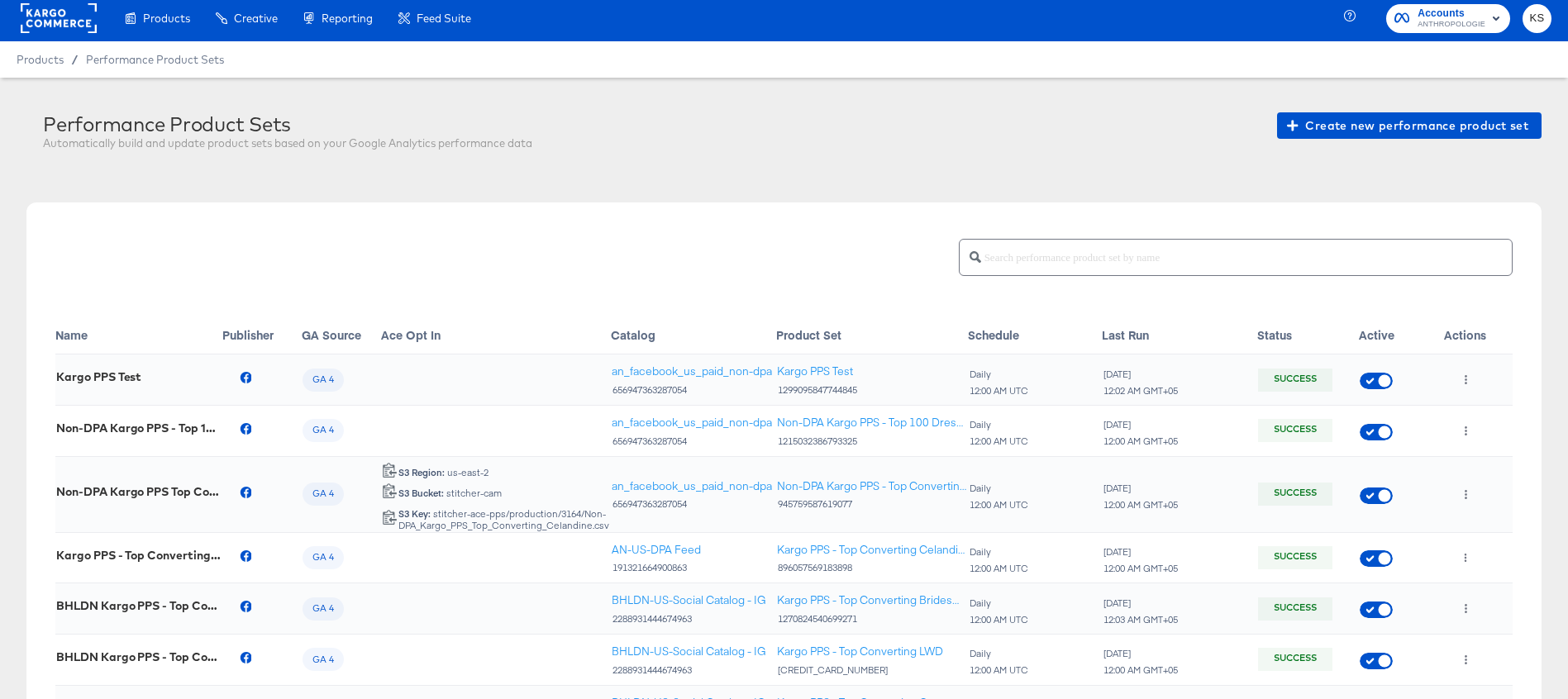
scroll to position [0, 0]
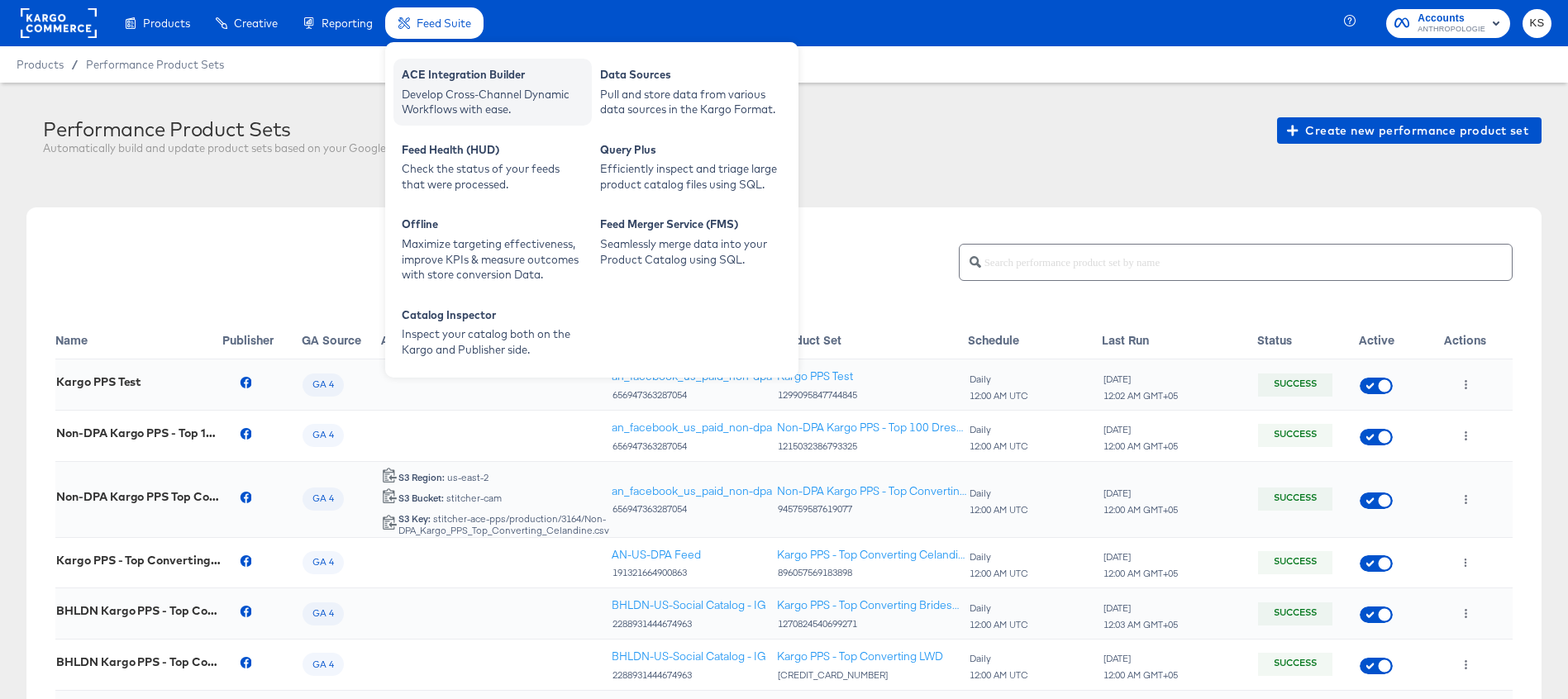
click at [437, 87] on div "Develop Cross-Channel Dynamic Workflows with ease." at bounding box center [492, 101] width 182 height 30
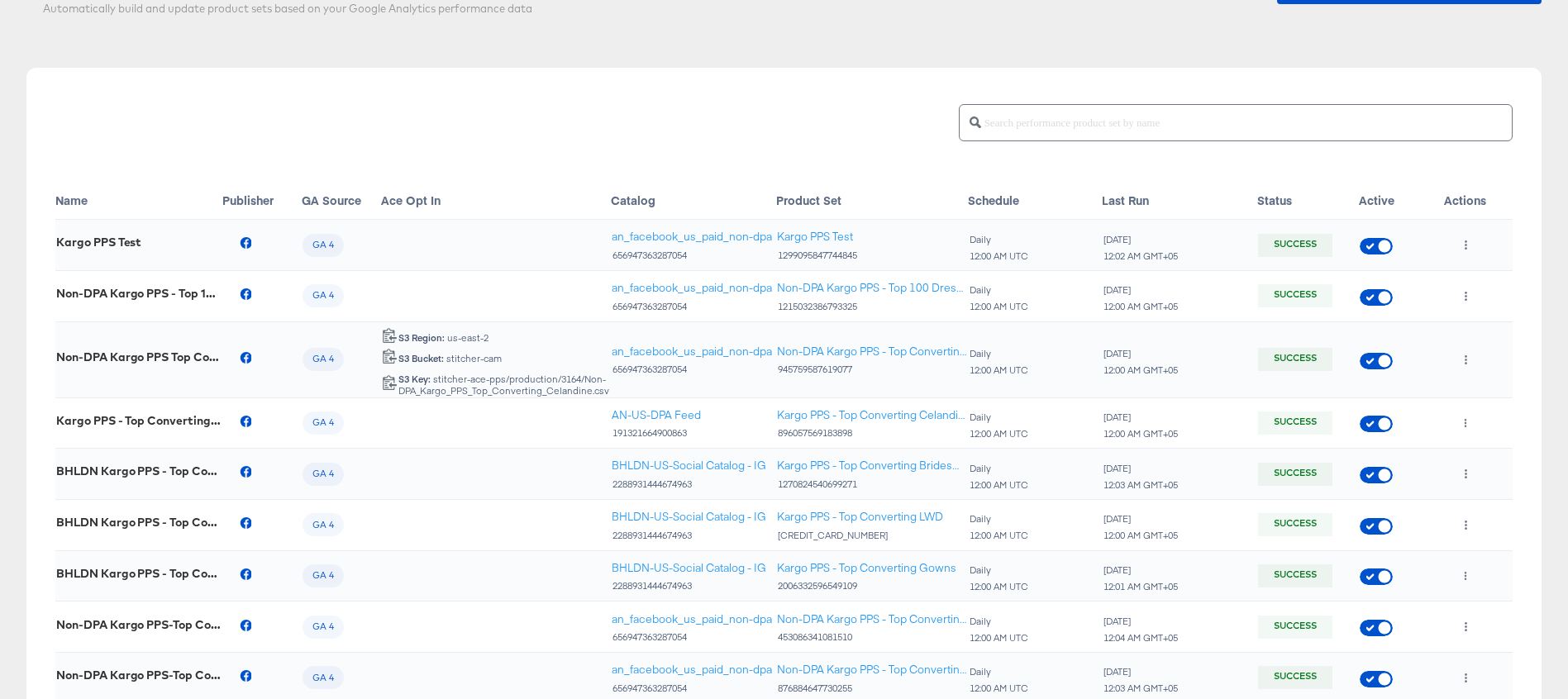
scroll to position [138, 0]
click at [1130, 121] on input "text" at bounding box center [1246, 118] width 530 height 35
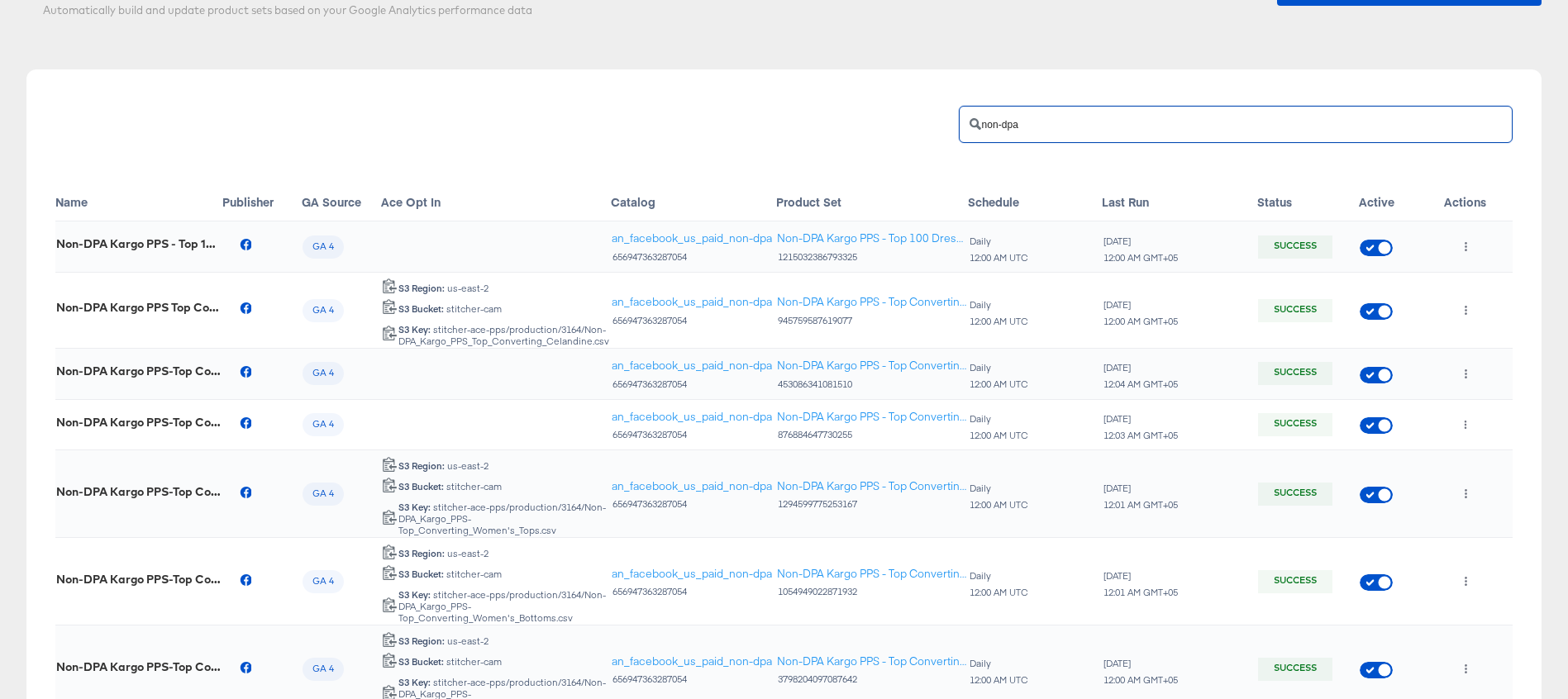
scroll to position [243, 0]
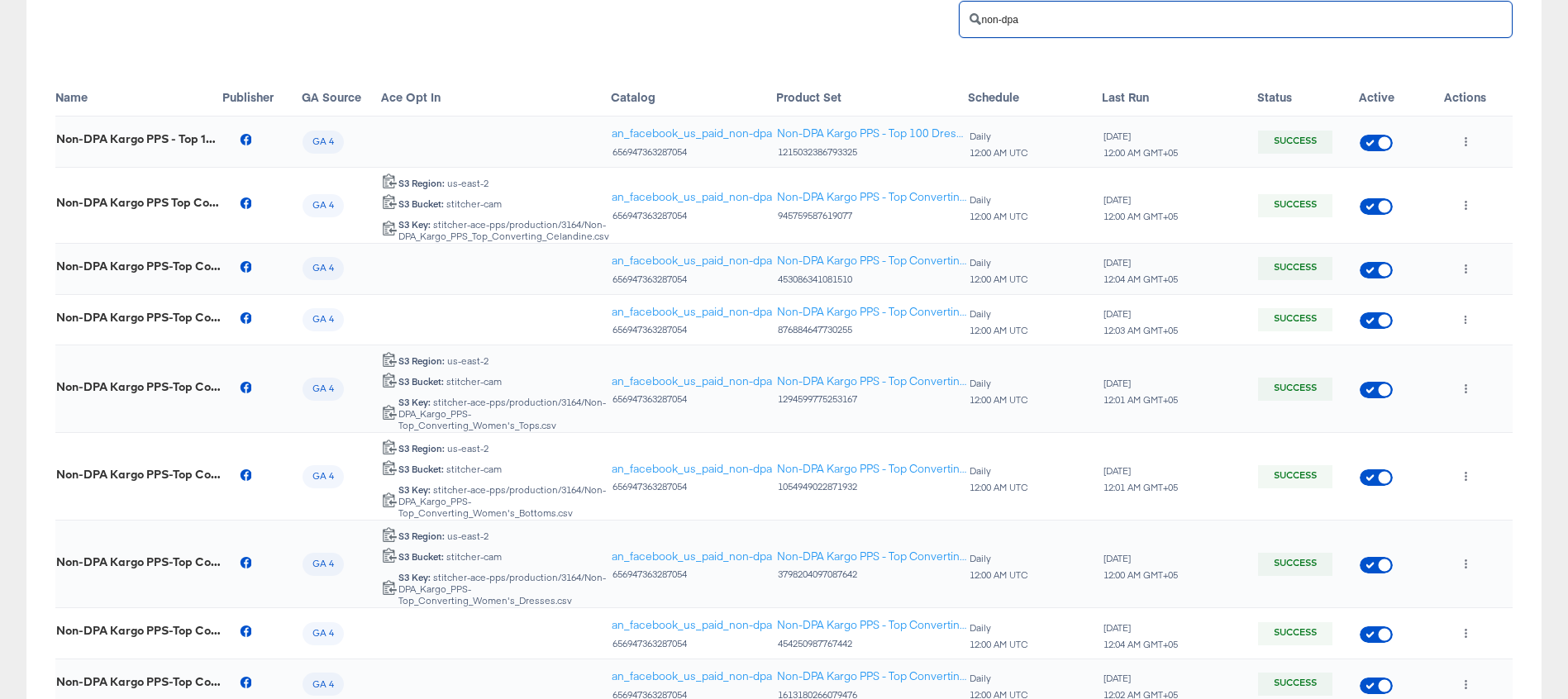
type input "non-dpa"
click at [443, 224] on div "S3 Key: stitcher-ace-pps/production/3164/Non-DPA_Kargo_PPS_Top_Converting_Celan…" at bounding box center [503, 230] width 212 height 23
click at [388, 228] on icon at bounding box center [389, 228] width 16 height 16
copy div "sti"
click at [1473, 202] on button "button" at bounding box center [1466, 206] width 22 height 27
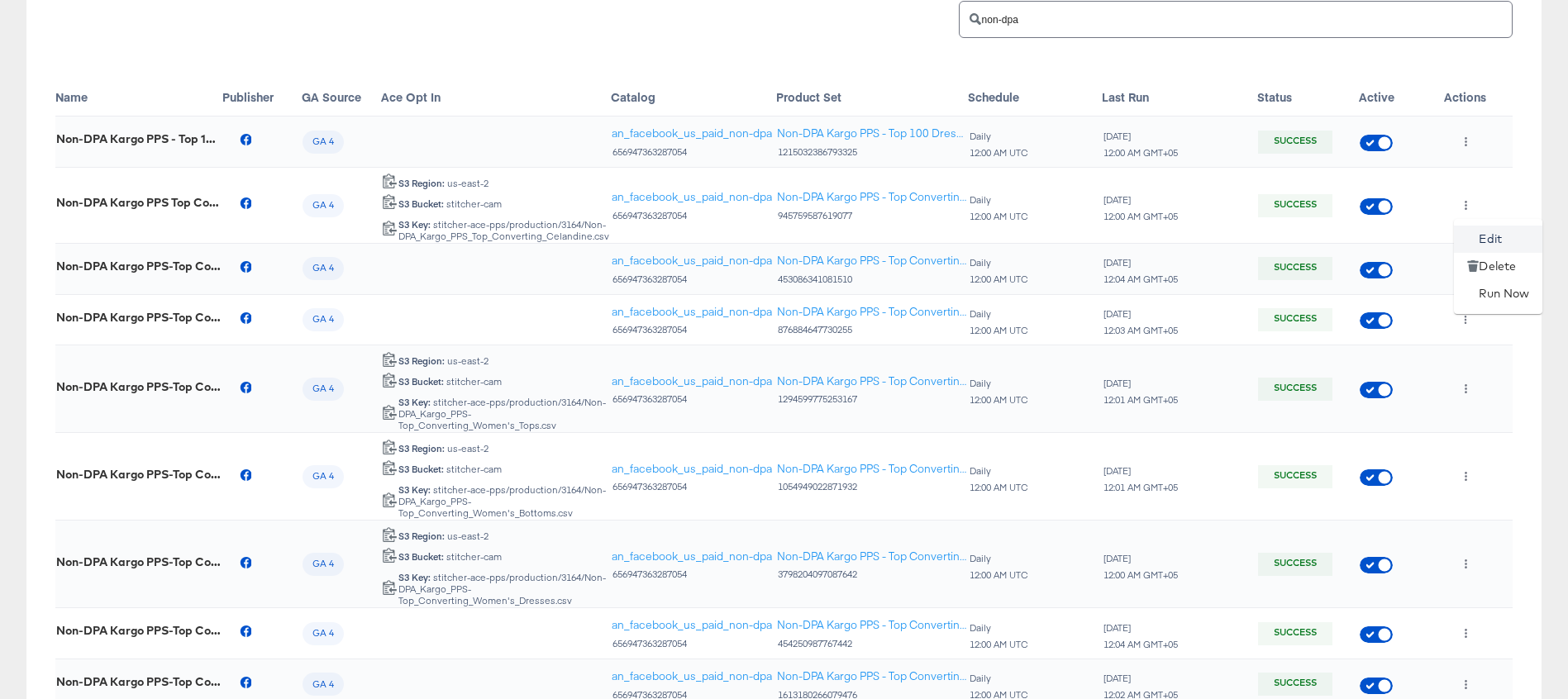
click at [1488, 240] on li "Edit" at bounding box center [1498, 240] width 88 height 28
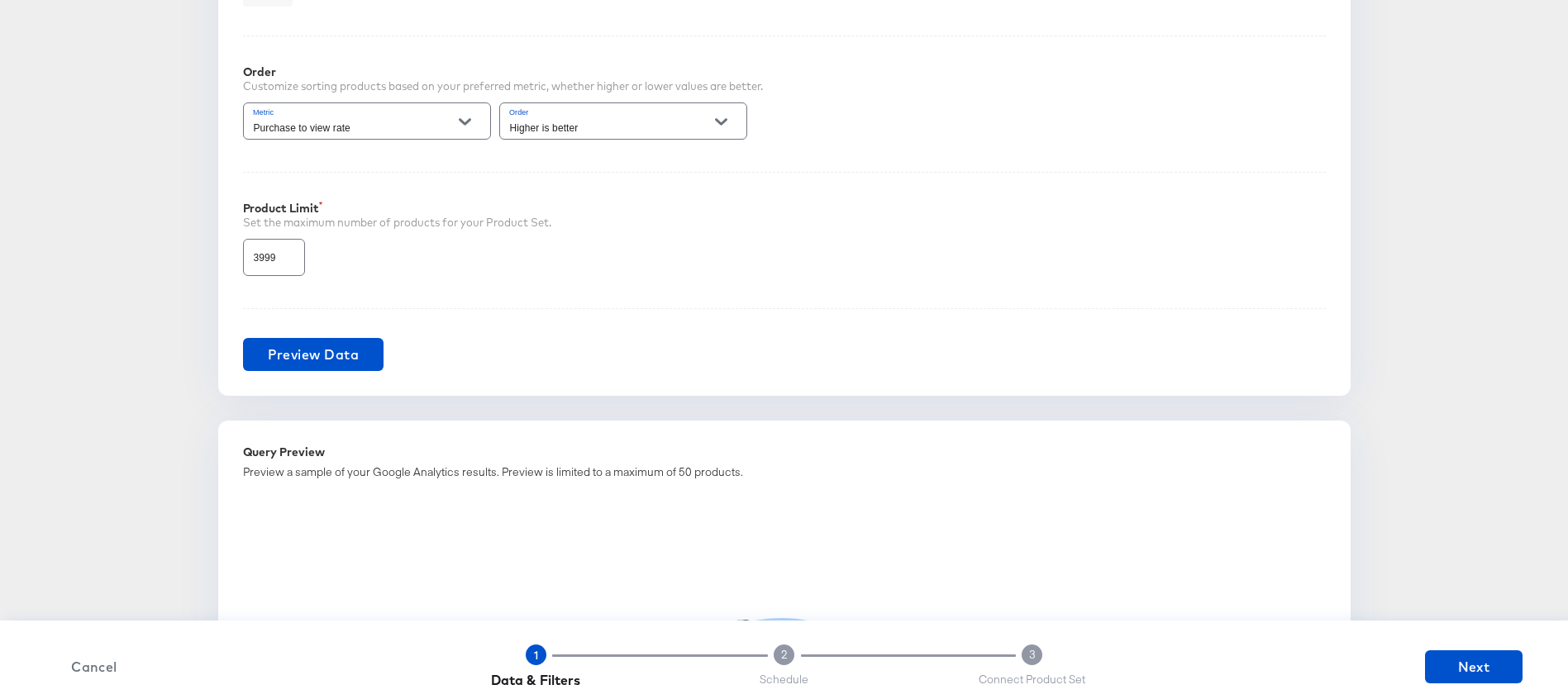
scroll to position [1150, 0]
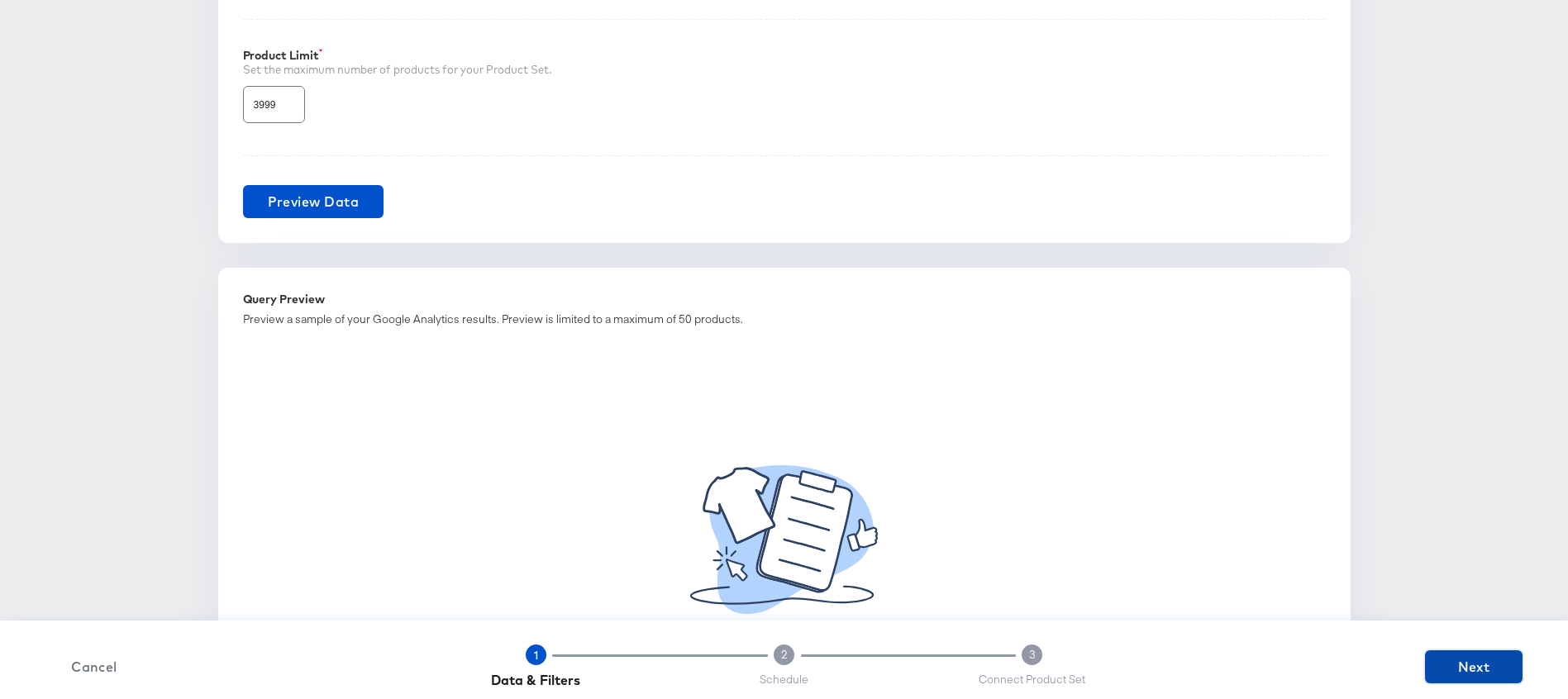
click at [1487, 670] on span "Next" at bounding box center [1473, 666] width 84 height 23
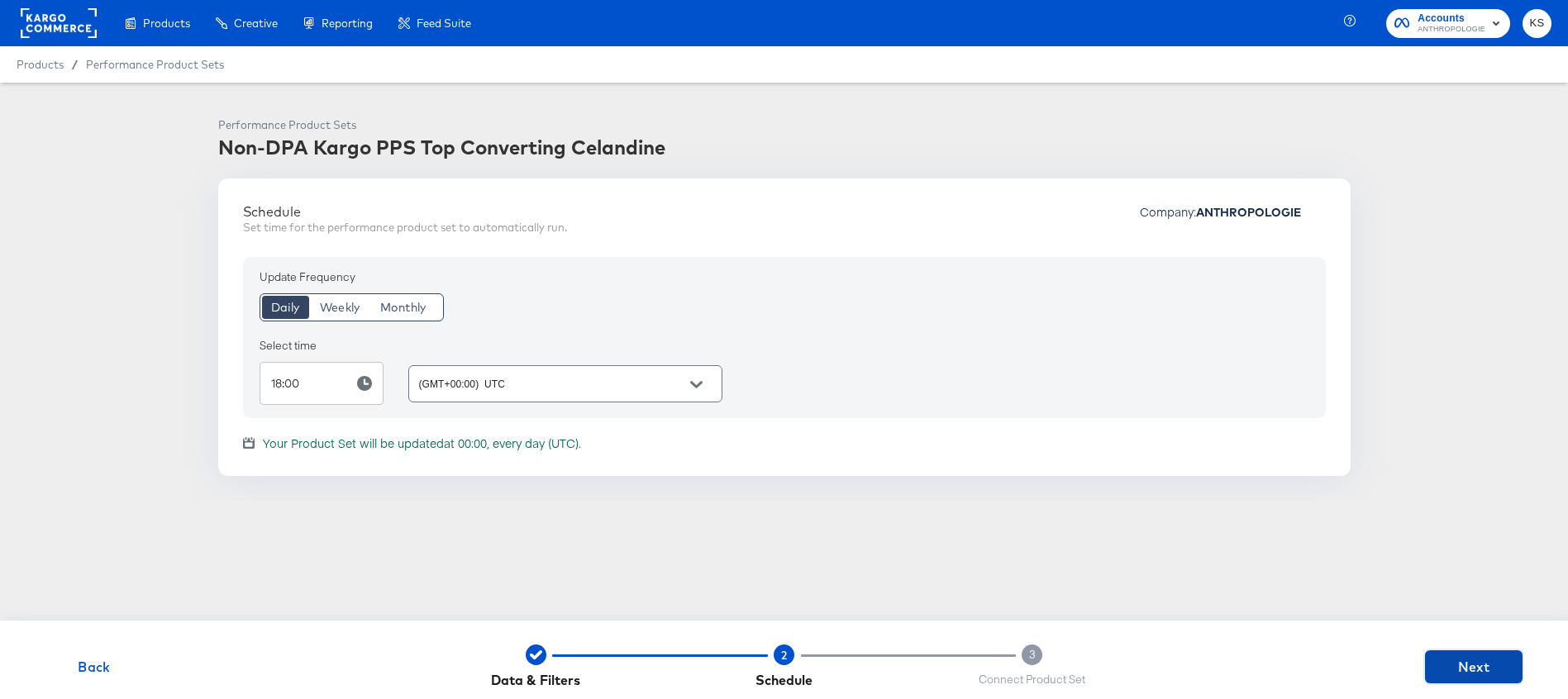
click at [1482, 669] on span "Next" at bounding box center [1473, 666] width 84 height 23
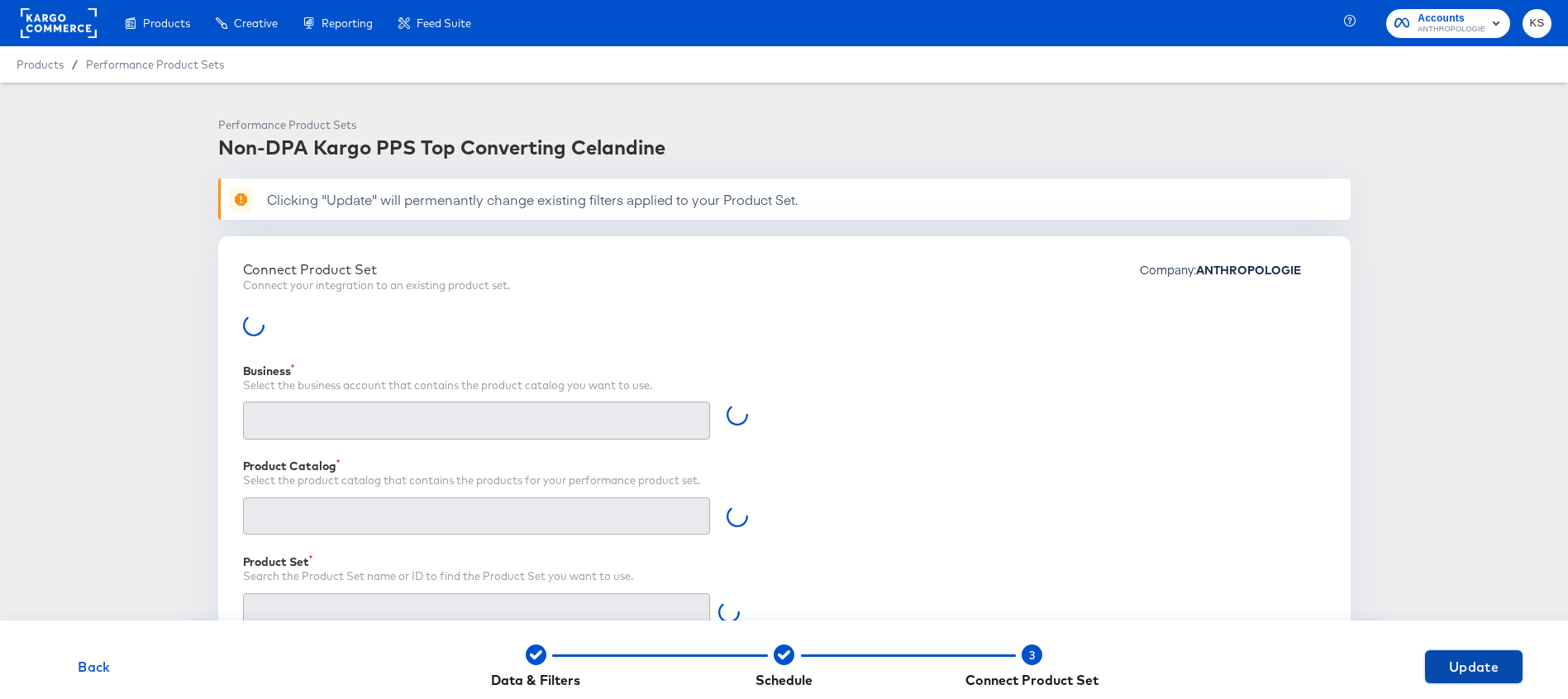
type input "Retailer ID"
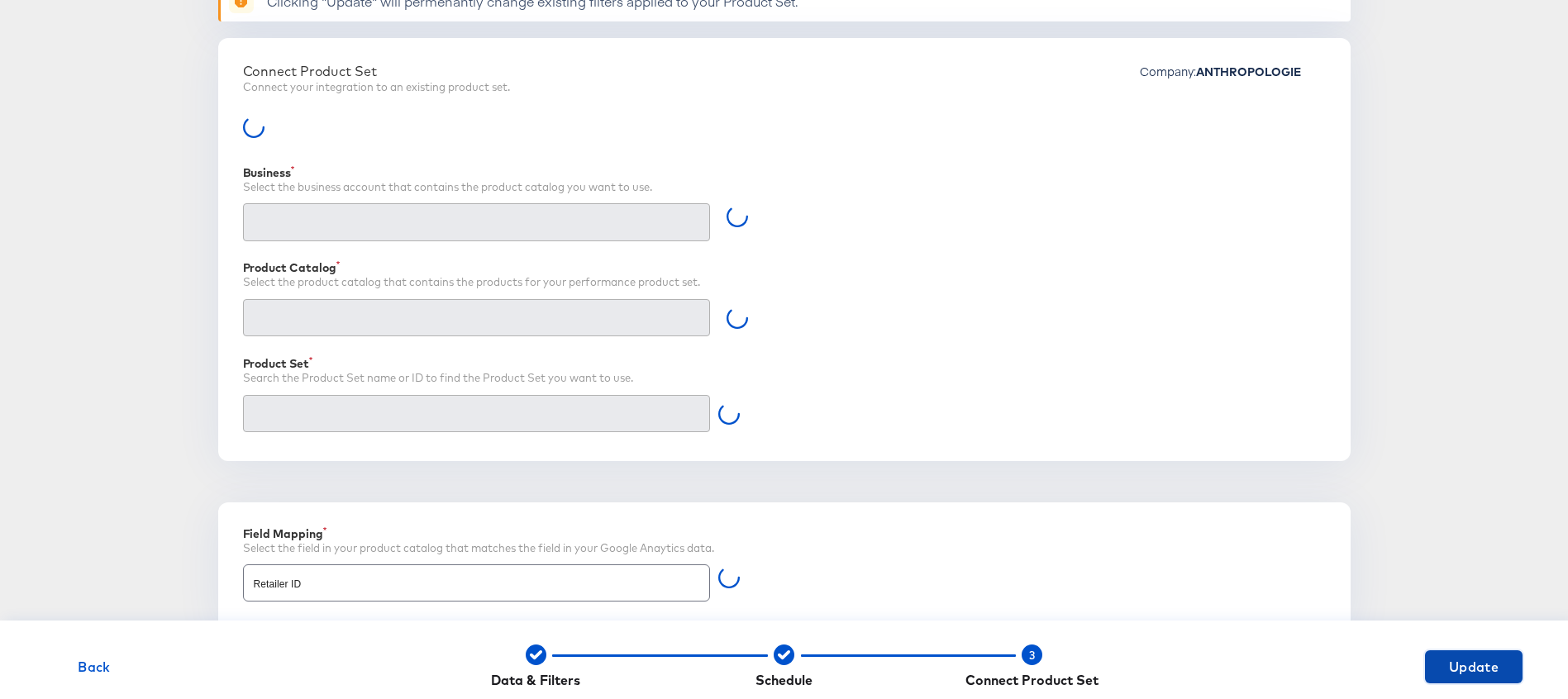
type input "Kargo Commerce - Formerly StitcherAds (638625946236073)"
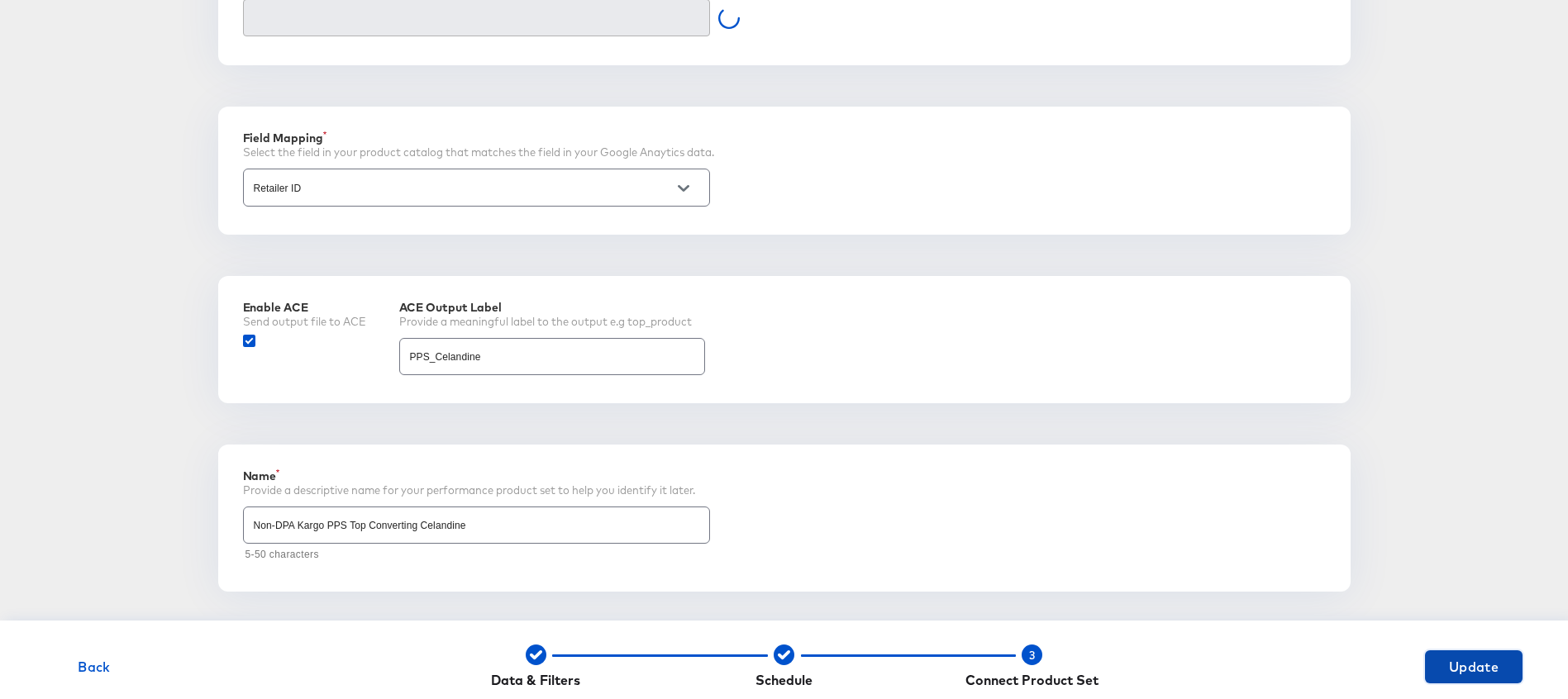
type input "Non-DPA Kargo PPS - Top Converting Celandine Collection (945759587619077)"
click at [109, 670] on span "Back" at bounding box center [93, 666] width 84 height 23
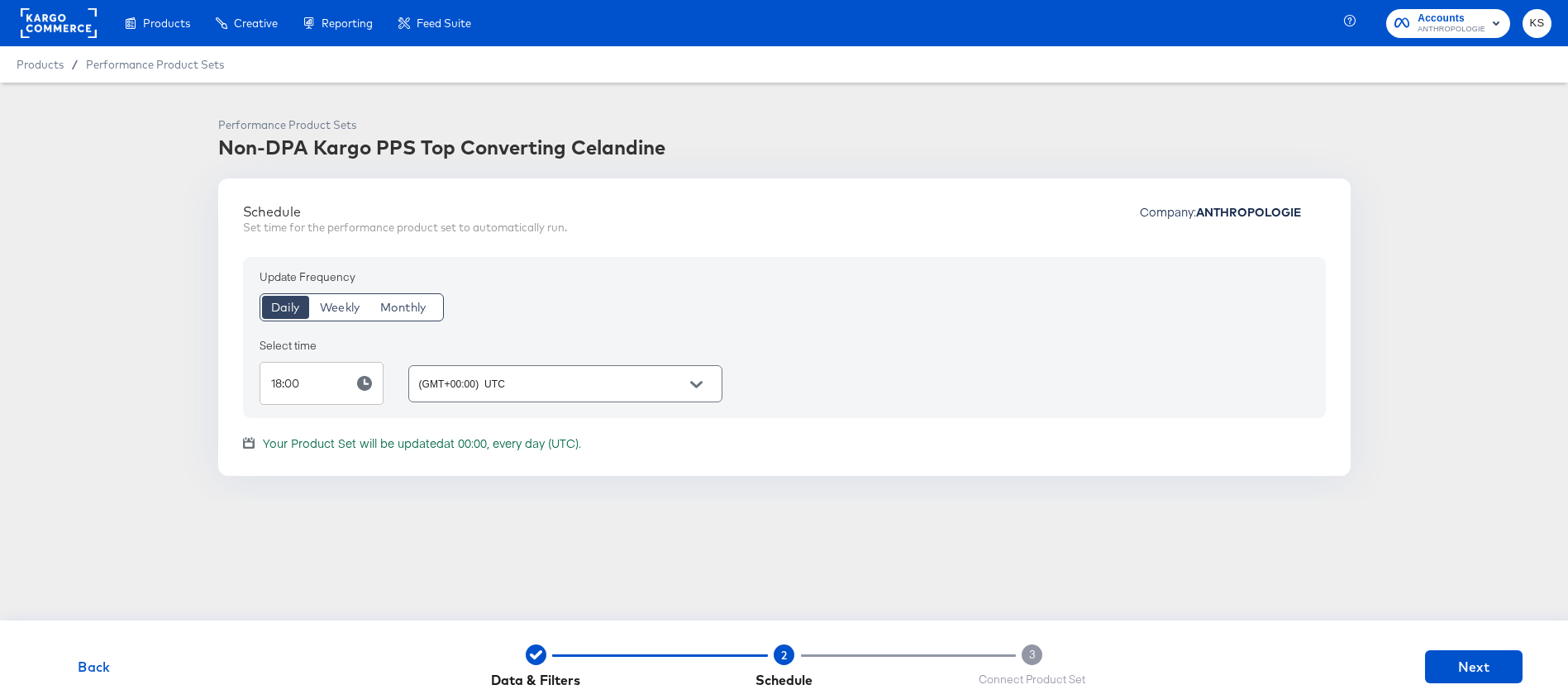
scroll to position [0, 0]
click at [100, 669] on span "Back" at bounding box center [93, 666] width 84 height 23
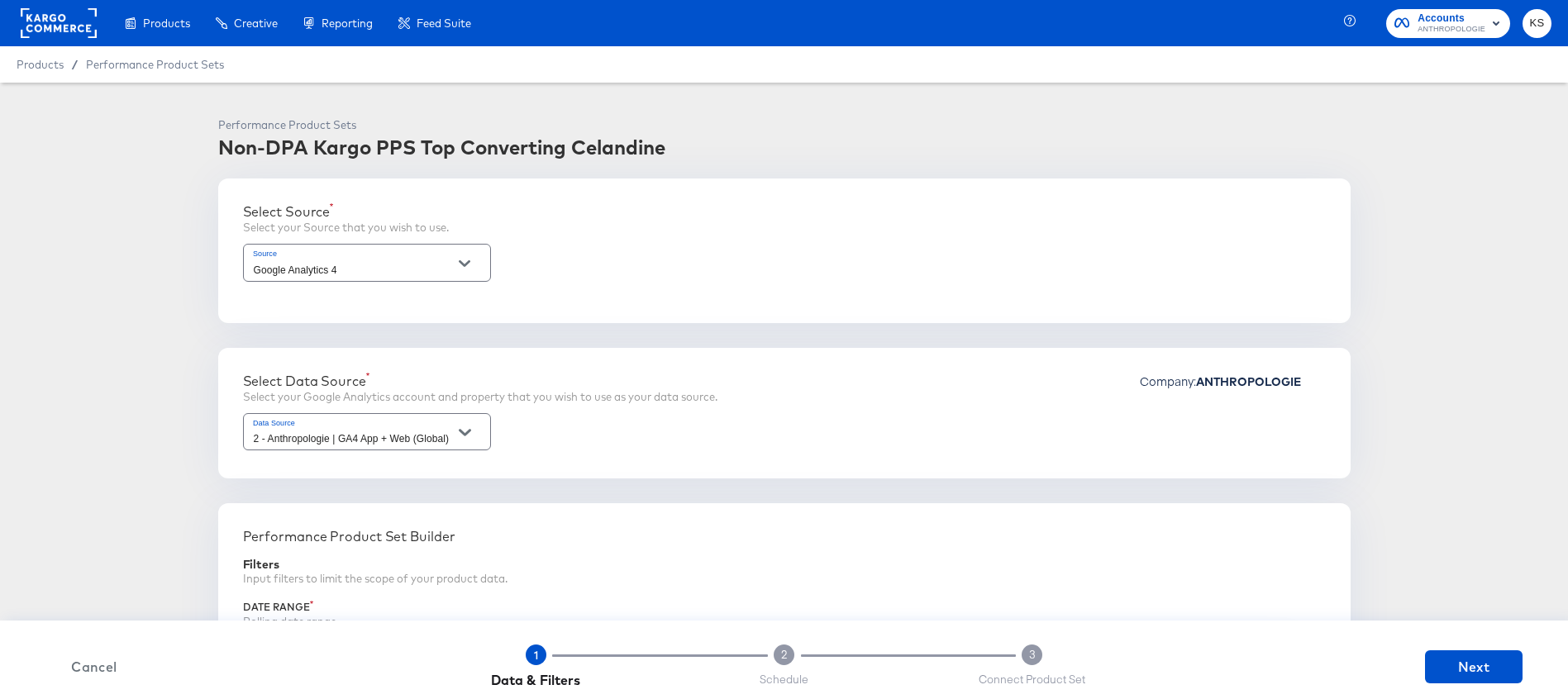
click at [92, 666] on span "Cancel" at bounding box center [93, 666] width 84 height 23
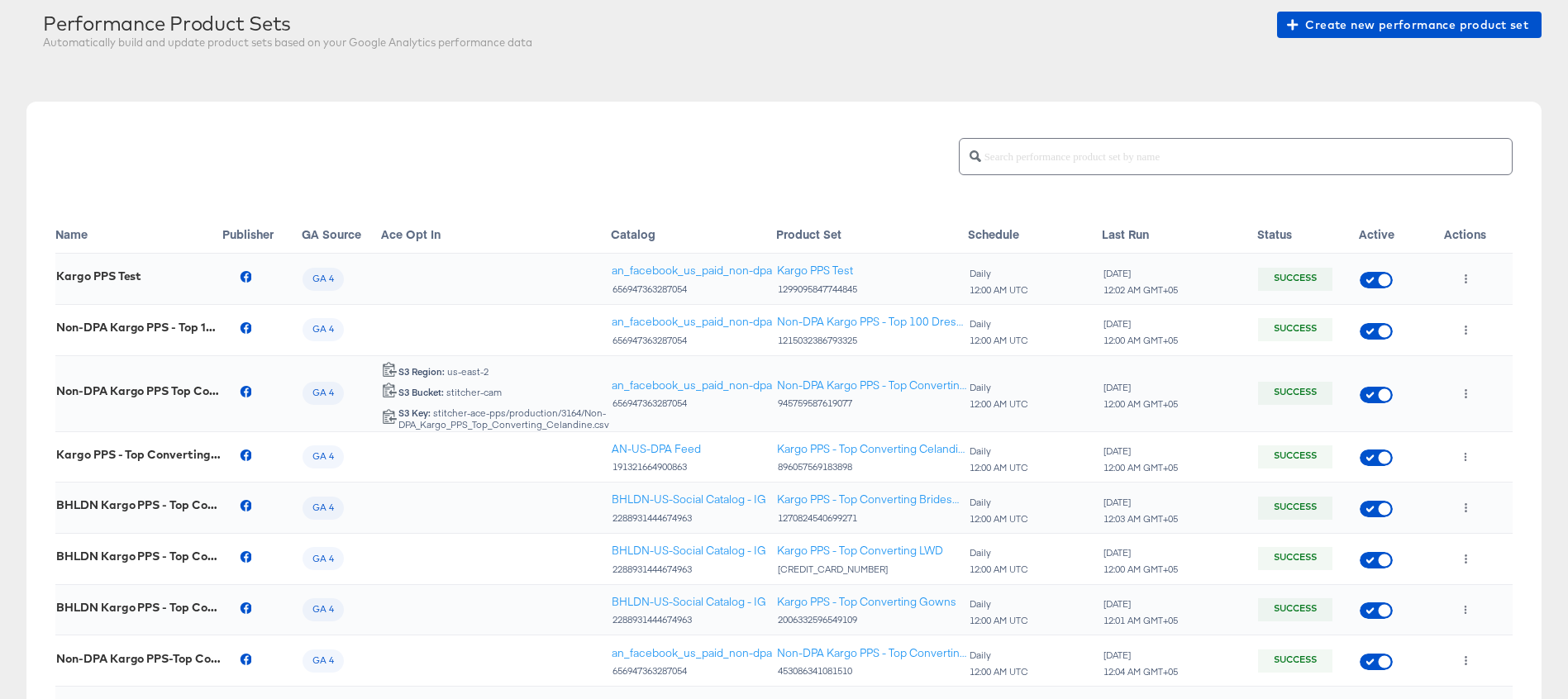
scroll to position [131, 0]
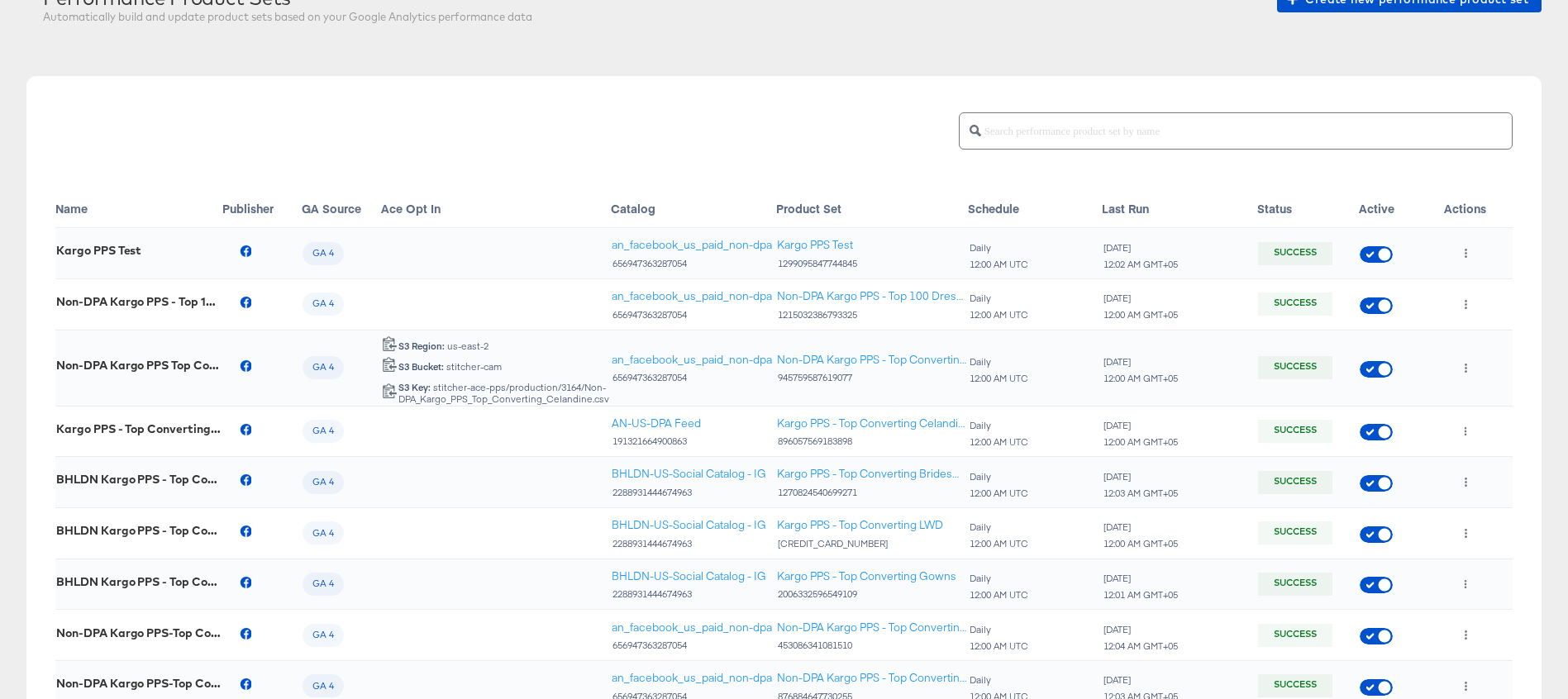
click at [1180, 125] on input "text" at bounding box center [1246, 124] width 530 height 35
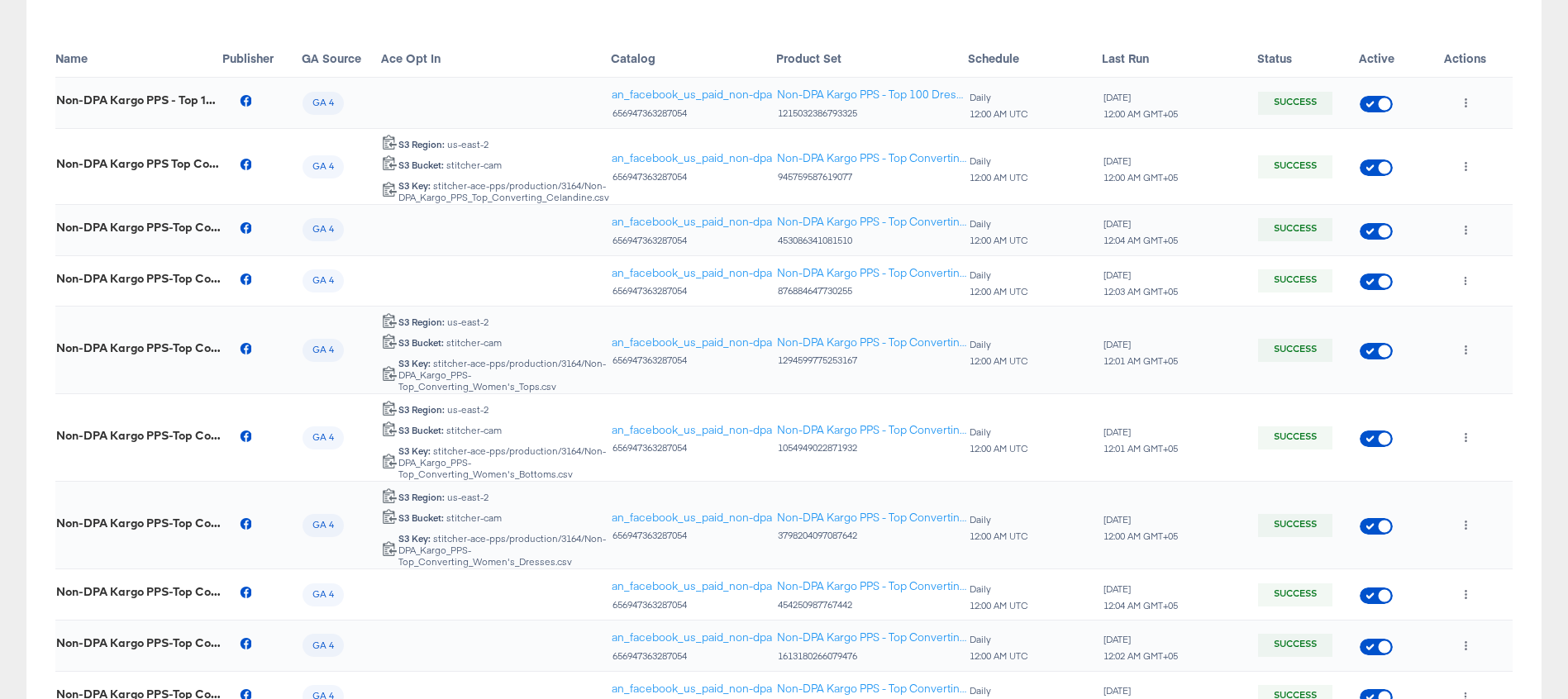
scroll to position [283, 0]
type input "non-dpa"
click at [1468, 525] on icon "button" at bounding box center [1466, 524] width 10 height 10
click at [1489, 554] on li "Edit" at bounding box center [1498, 558] width 88 height 28
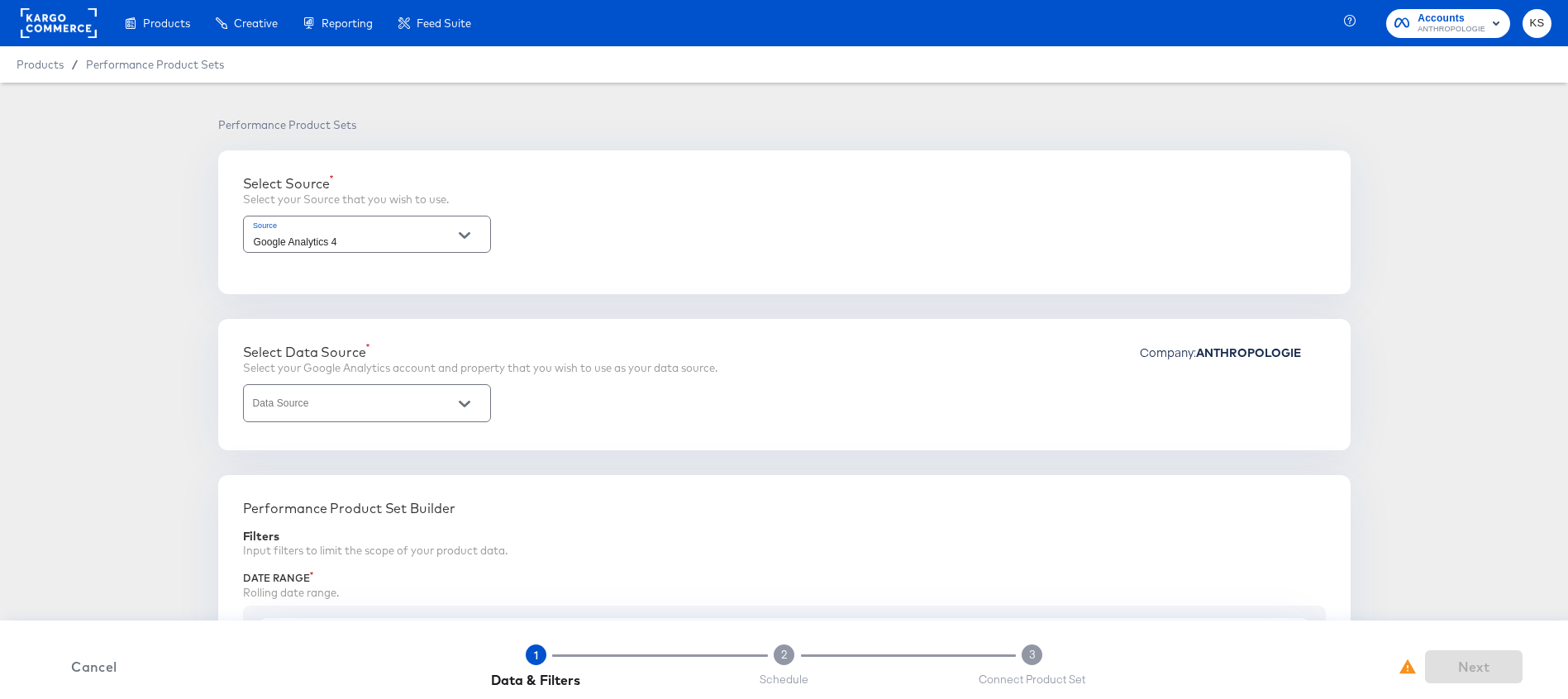
type input "2 - Anthropologie | GA4 App + Web (Global)"
type input "Purchase to view rate"
type input "3999"
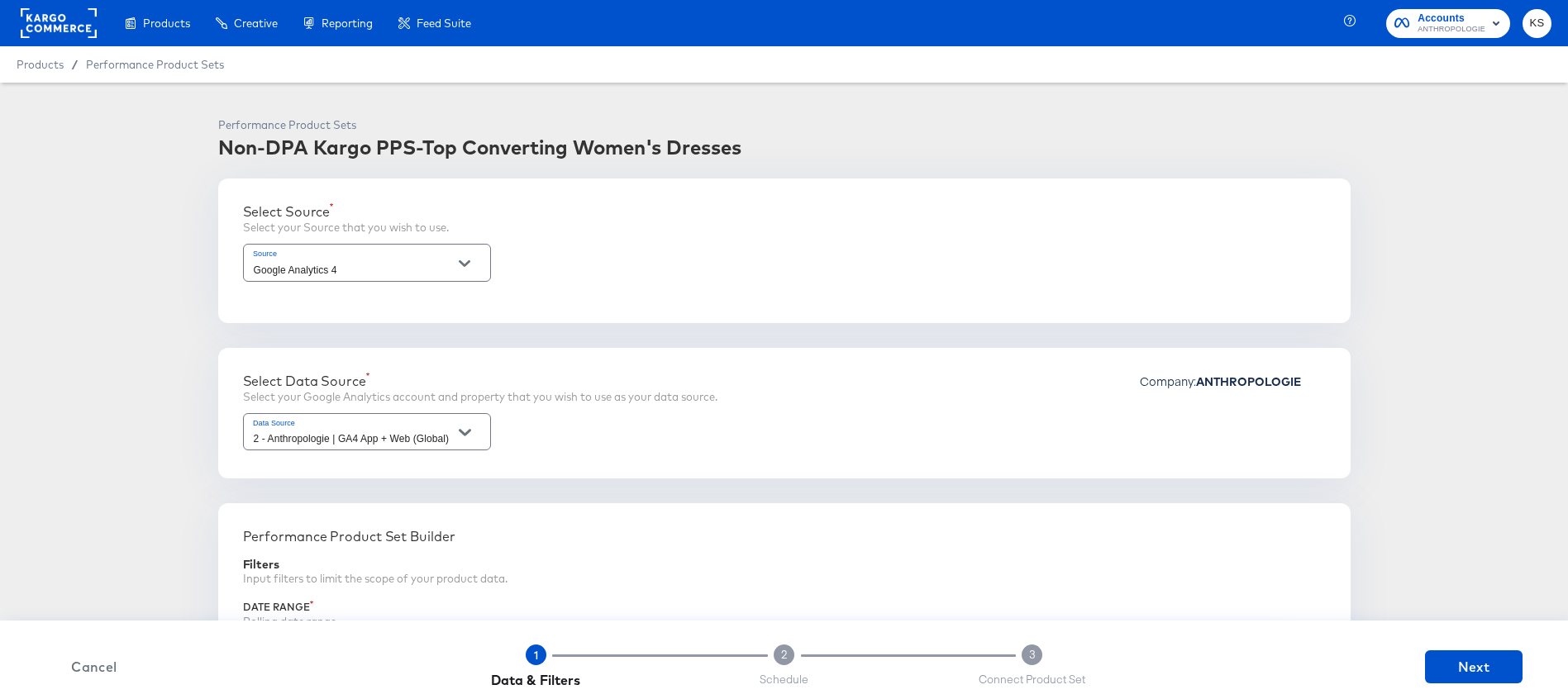
click at [365, 148] on div "Non-DPA Kargo PPS-Top Converting Women's Dresses" at bounding box center [479, 147] width 524 height 28
click at [365, 149] on div "Non-DPA Kargo PPS-Top Converting Women's Dresses" at bounding box center [479, 147] width 524 height 28
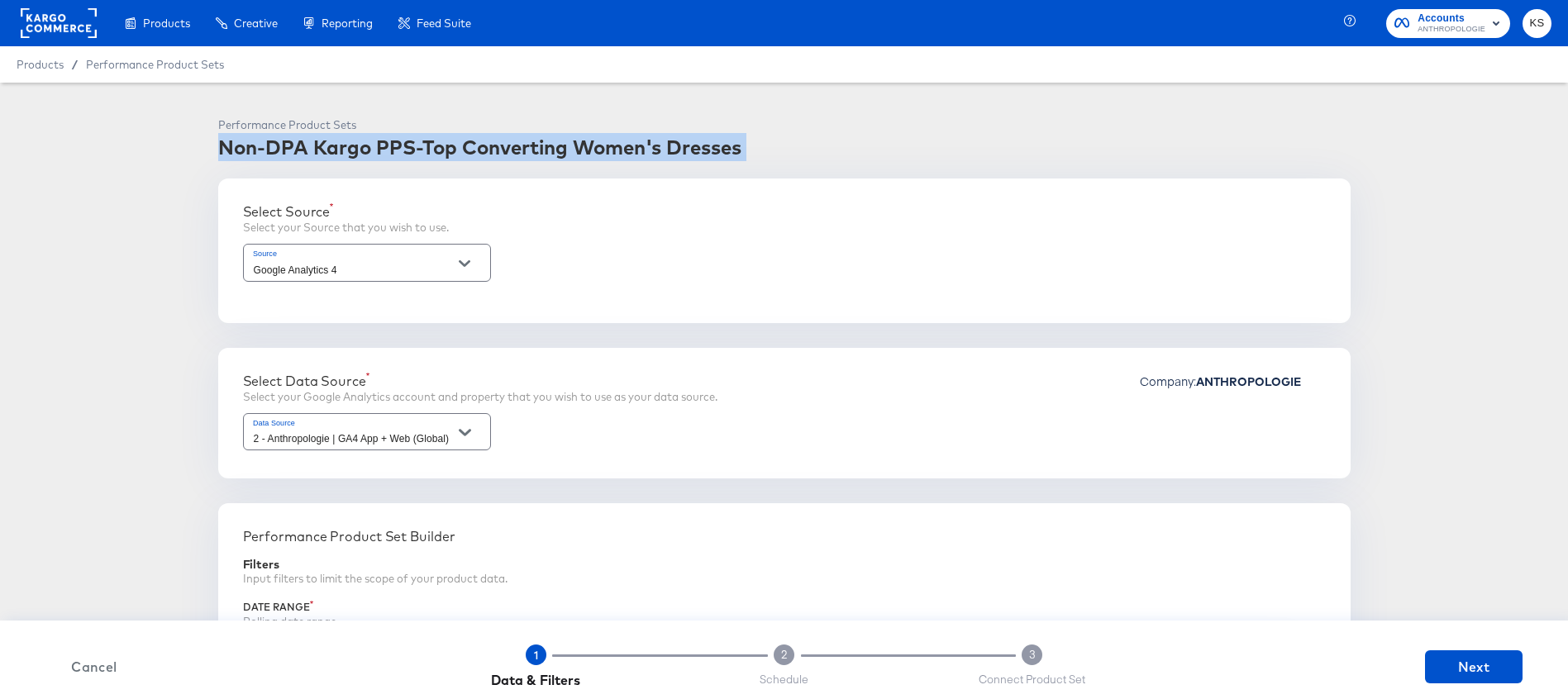
click at [365, 149] on div "Non-DPA Kargo PPS-Top Converting Women's Dresses" at bounding box center [479, 147] width 524 height 28
copy div "Non-DPA Kargo PPS-Top Converting Women's Dresses"
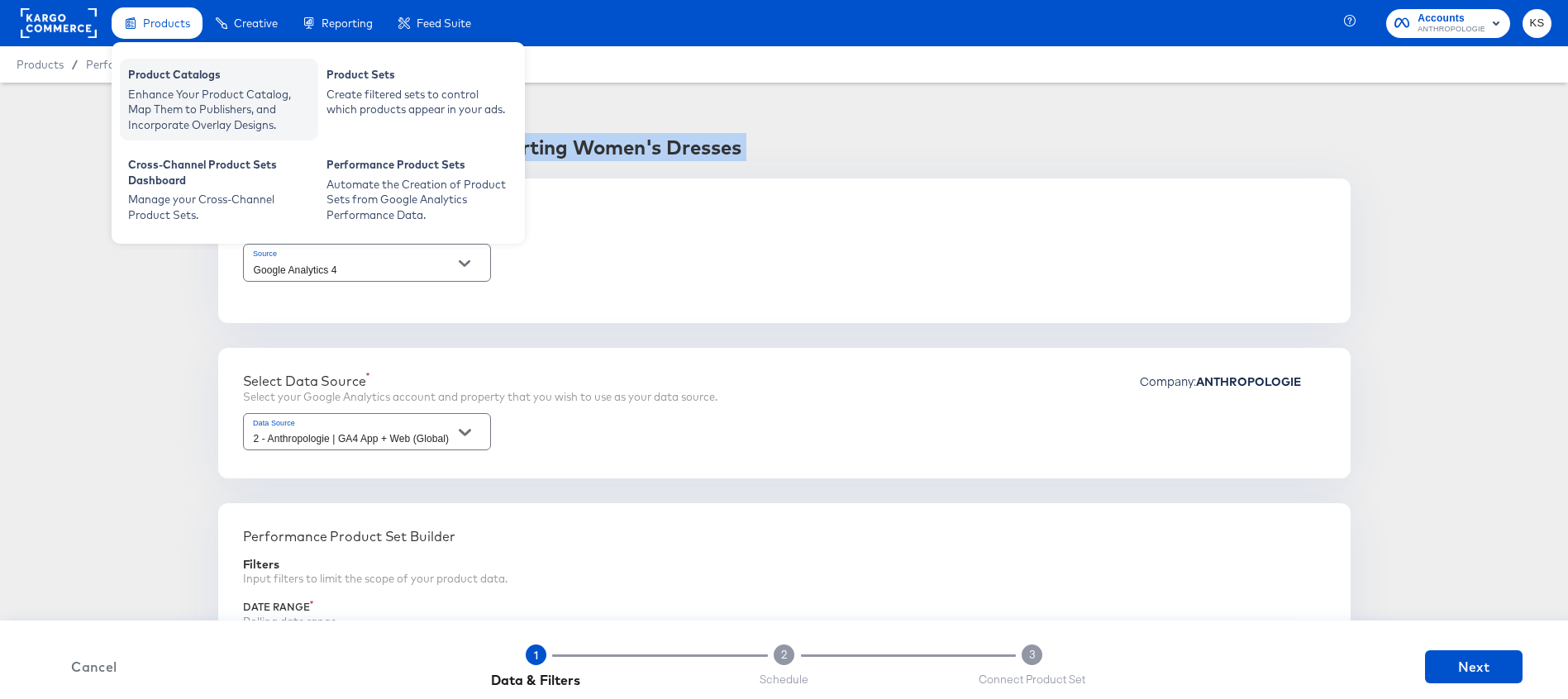
click at [170, 87] on div "Enhance Your Product Catalog, Map Them to Publishers, and Incorporate Overlay D…" at bounding box center [219, 109] width 182 height 46
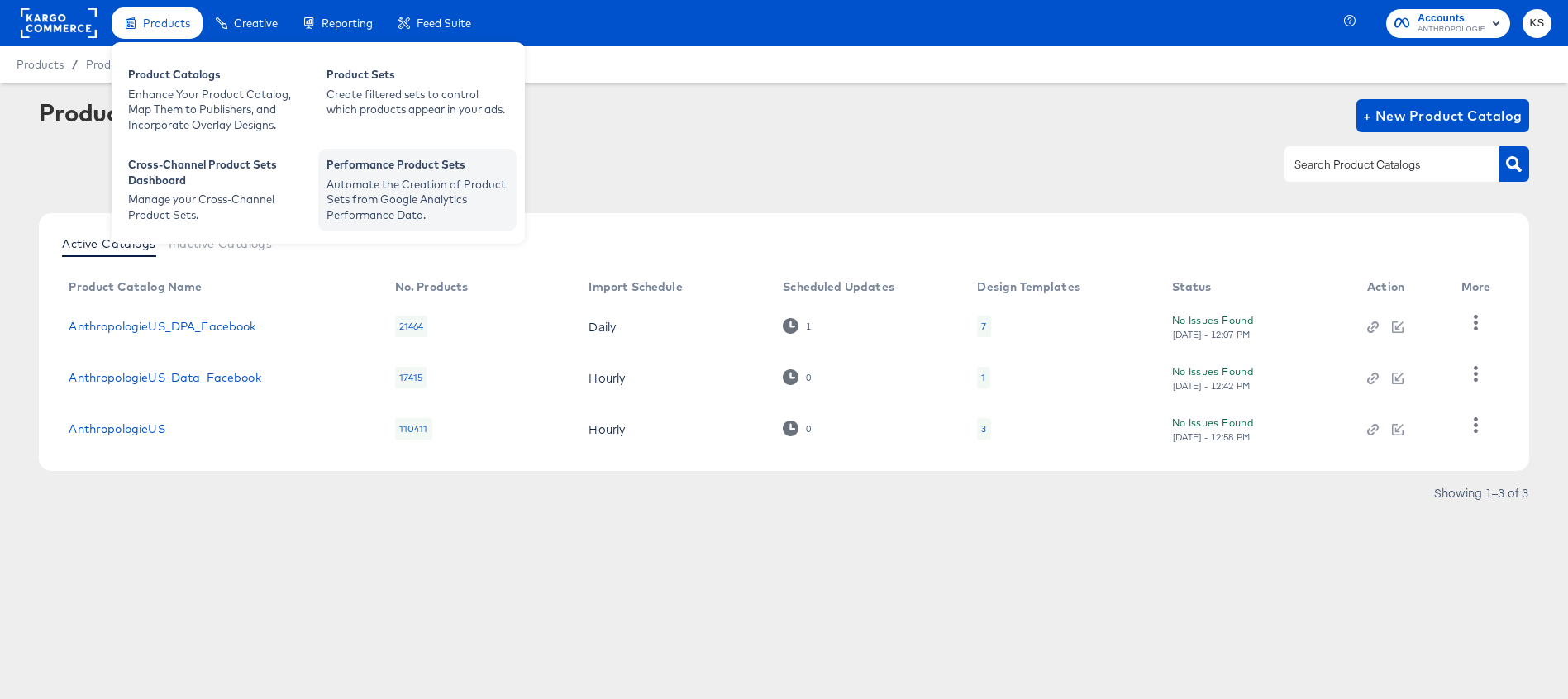
click at [382, 202] on div "Automate the Creation of Product Sets from Google Analytics Performance Data." at bounding box center [417, 199] width 182 height 46
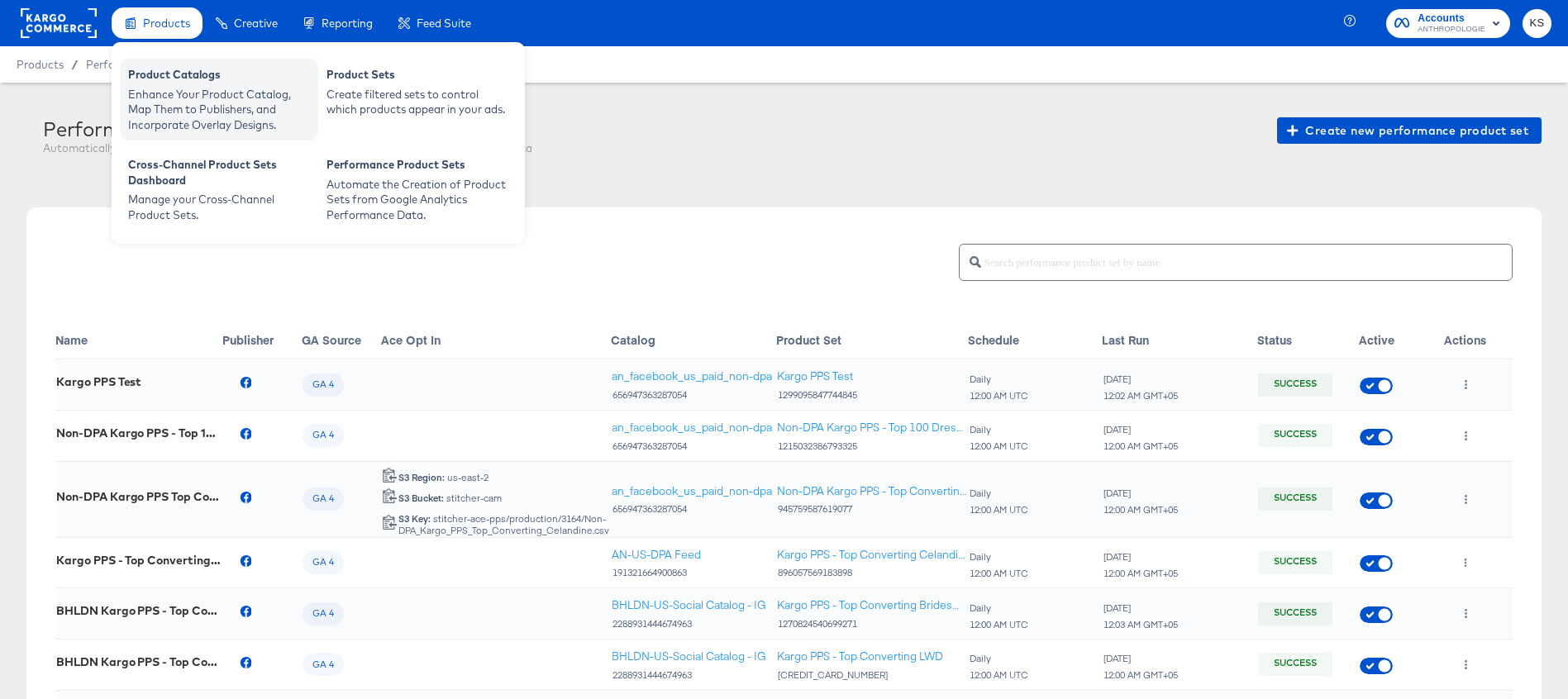
click at [157, 82] on div "Product Catalogs" at bounding box center [219, 76] width 182 height 20
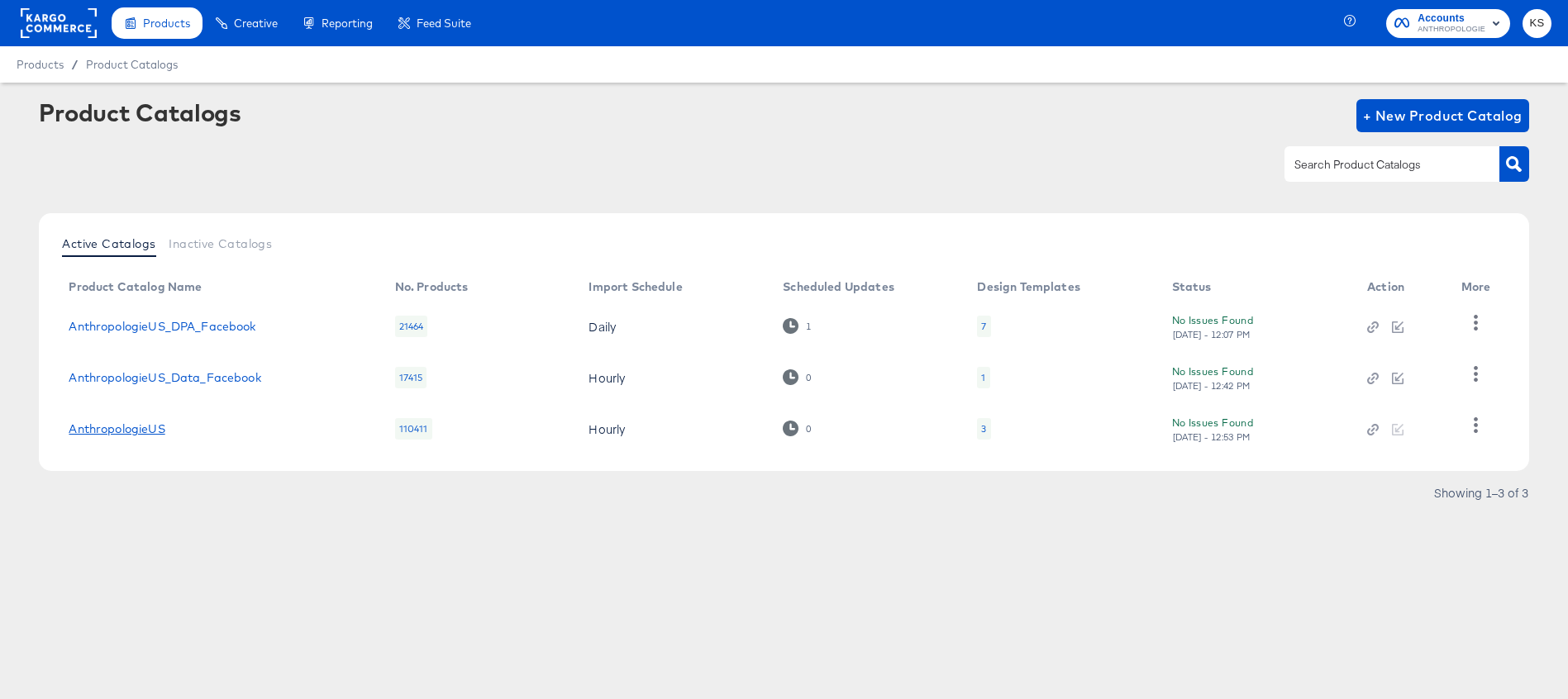
click at [133, 427] on link "AnthropologieUS" at bounding box center [116, 428] width 96 height 13
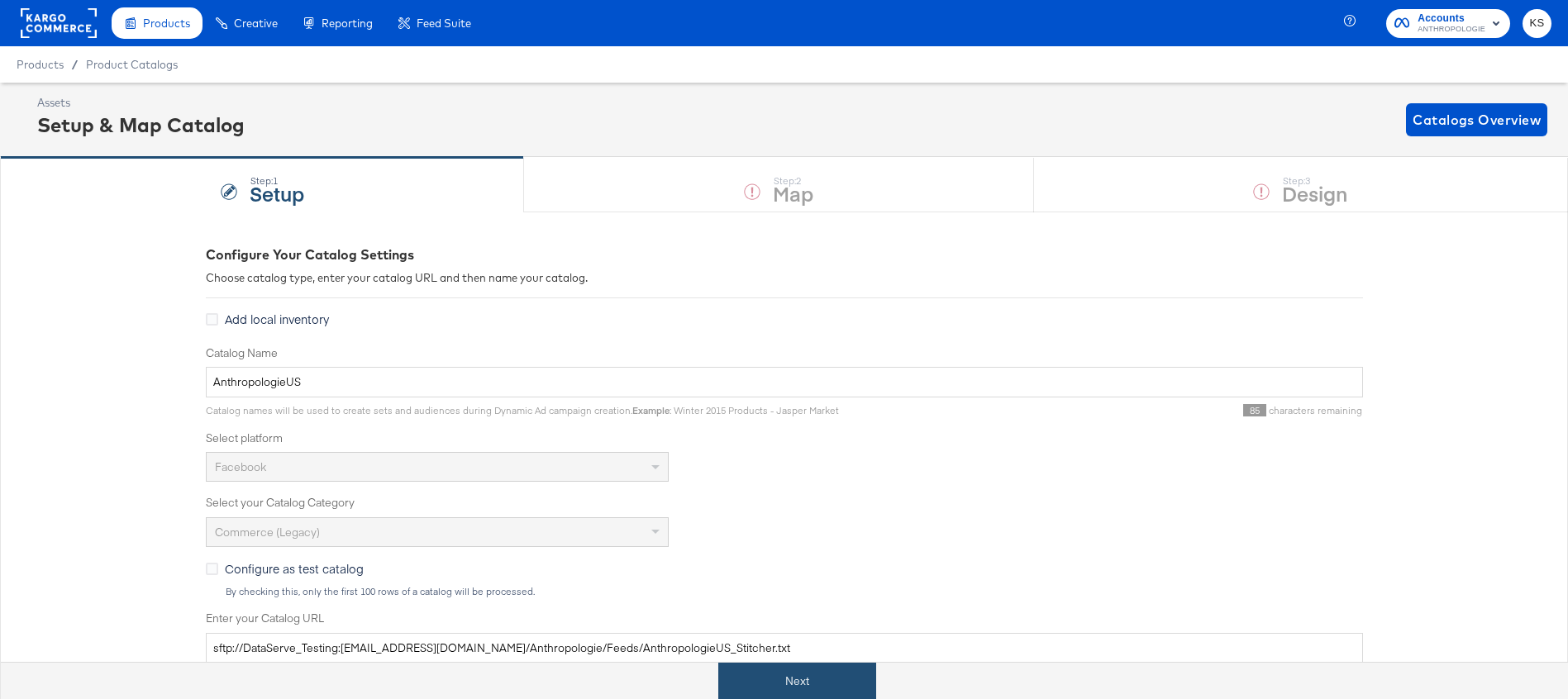
click at [777, 688] on button "Next" at bounding box center [797, 681] width 157 height 37
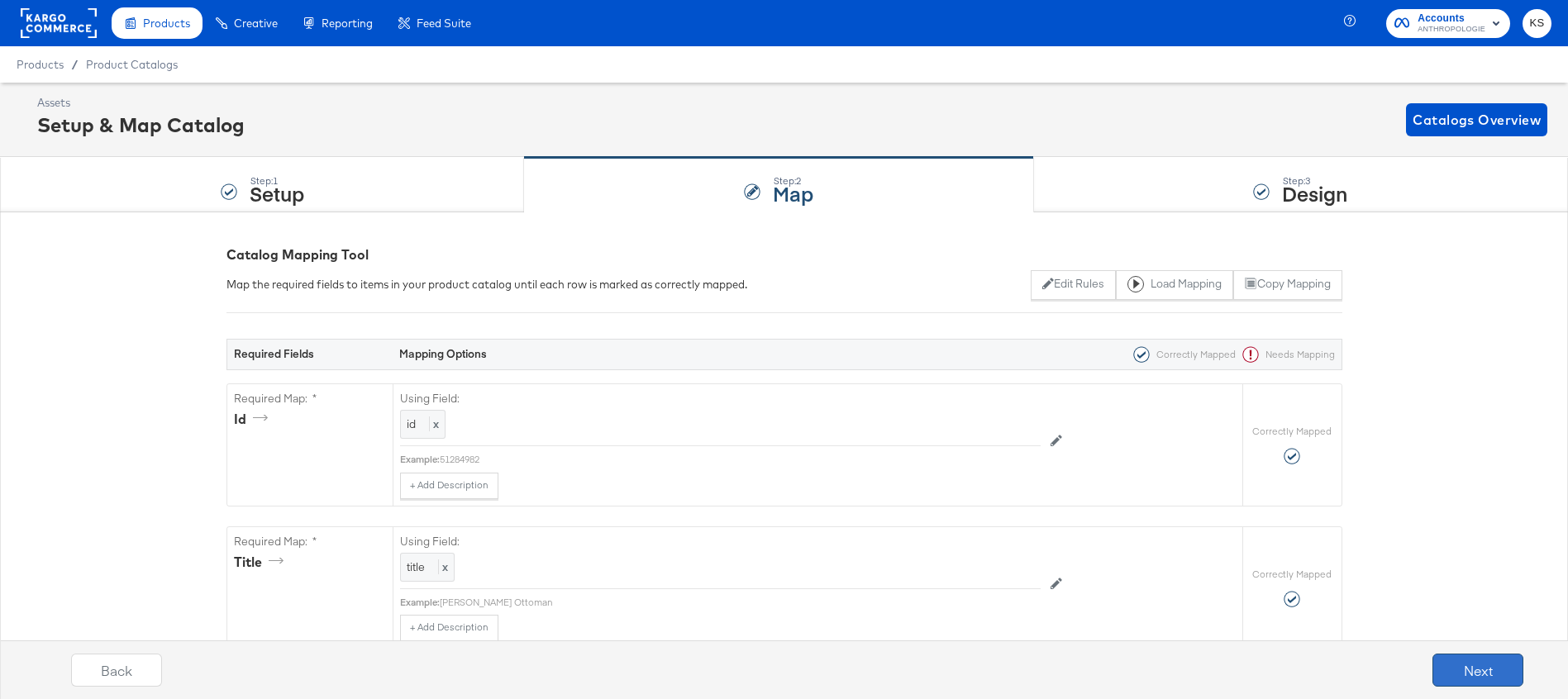
click at [1484, 670] on button "Next" at bounding box center [1477, 670] width 91 height 33
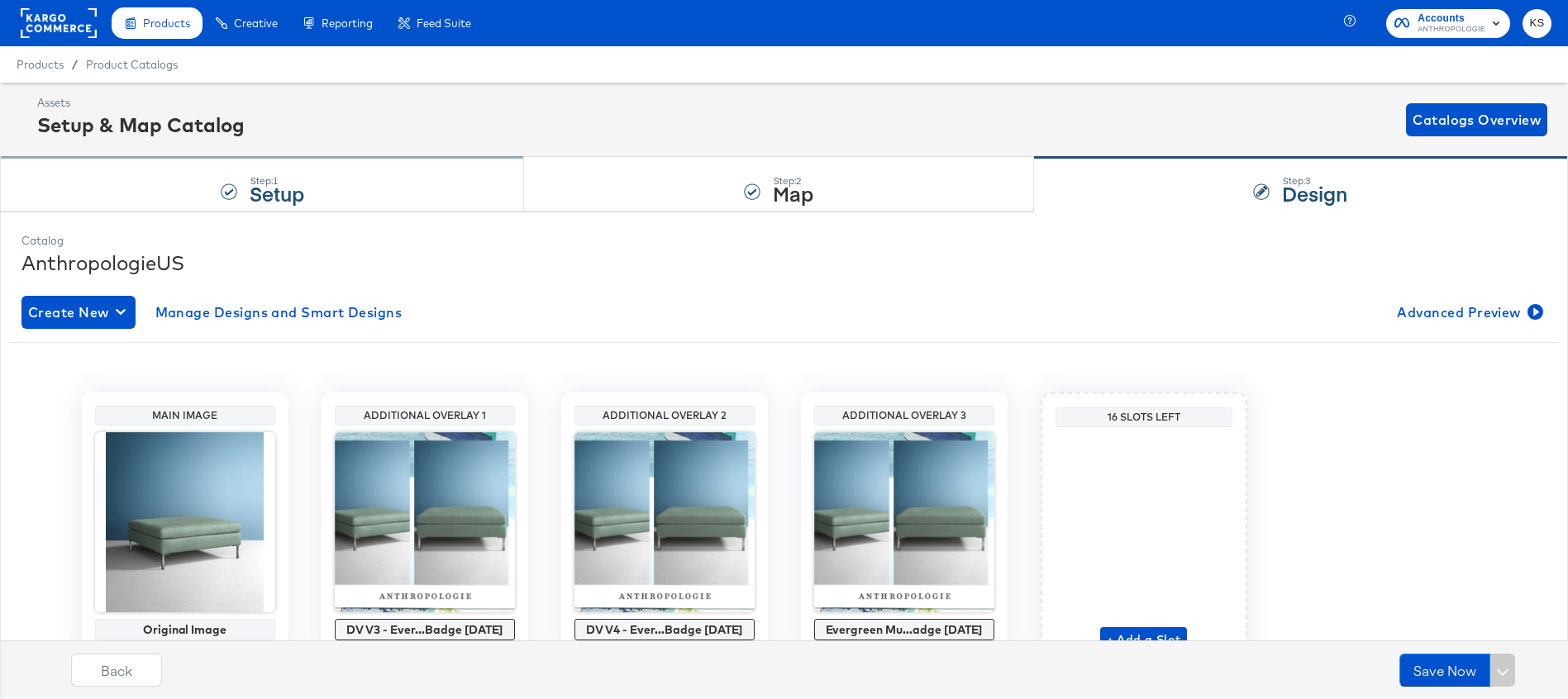
click at [402, 193] on div "Step: 1 Setup" at bounding box center [261, 184] width 524 height 55
